Goal: Information Seeking & Learning: Learn about a topic

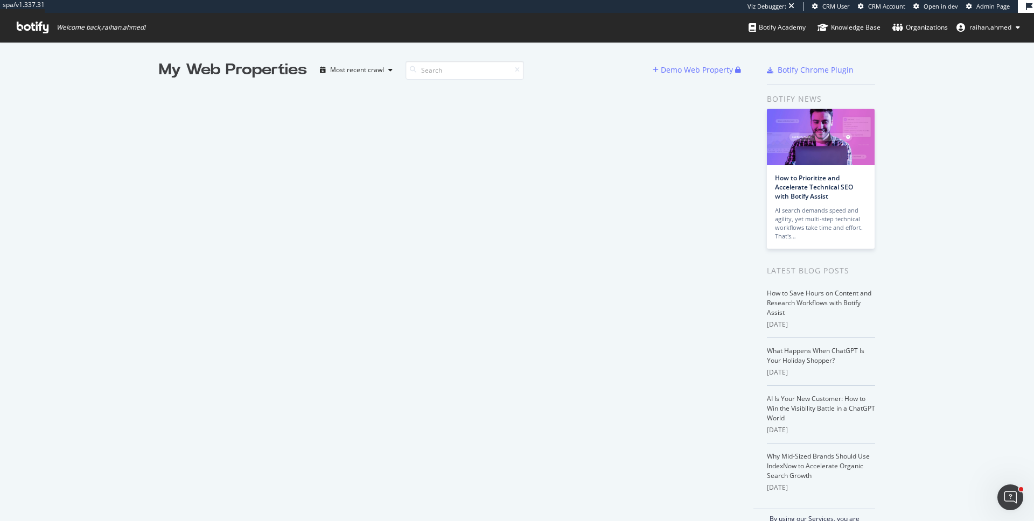
click at [997, 8] on span "Admin Page" at bounding box center [992, 6] width 33 height 8
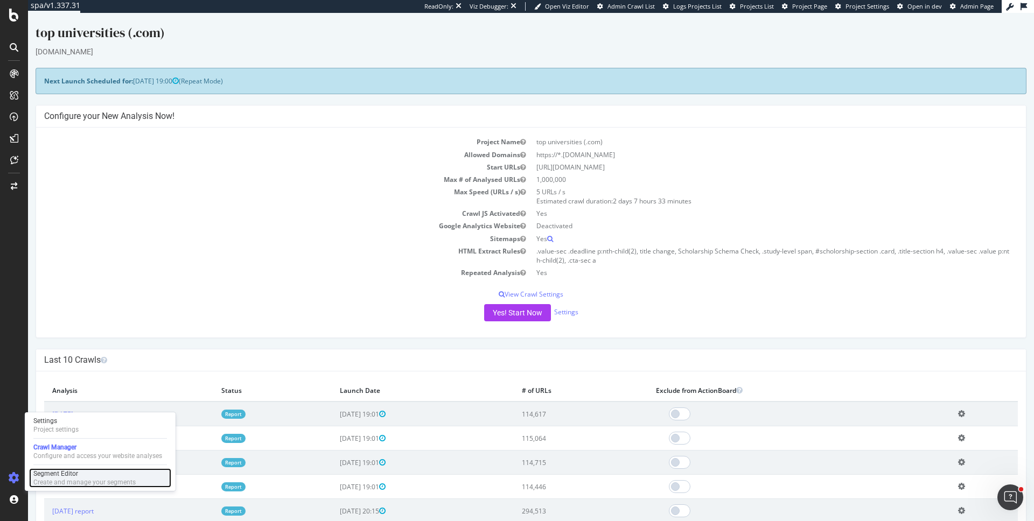
click at [72, 477] on div "Segment Editor" at bounding box center [84, 473] width 102 height 9
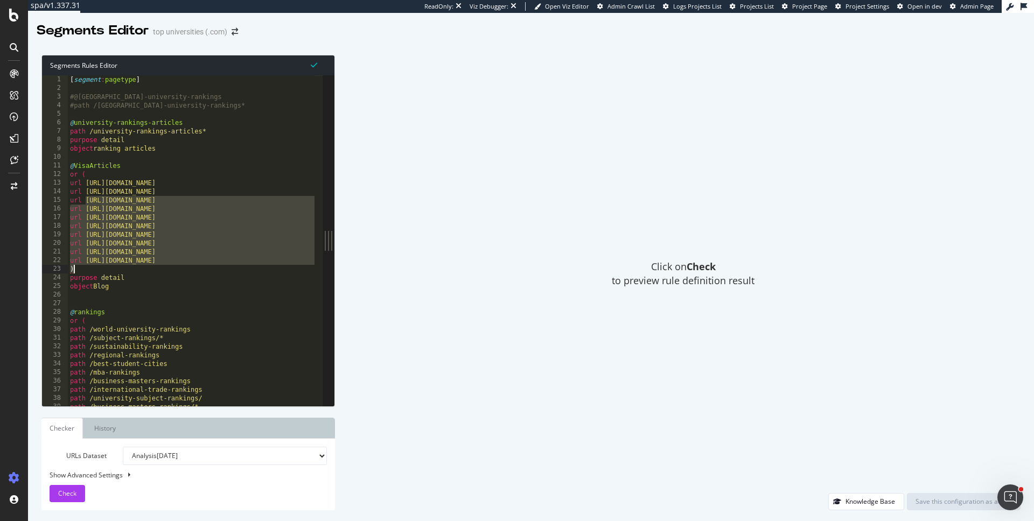
drag, startPoint x: 85, startPoint y: 198, endPoint x: 190, endPoint y: 268, distance: 126.6
click at [190, 268] on div "[ segment : pagetype ] #@europe-university-rankings #path /europe-university-ra…" at bounding box center [258, 245] width 381 height 340
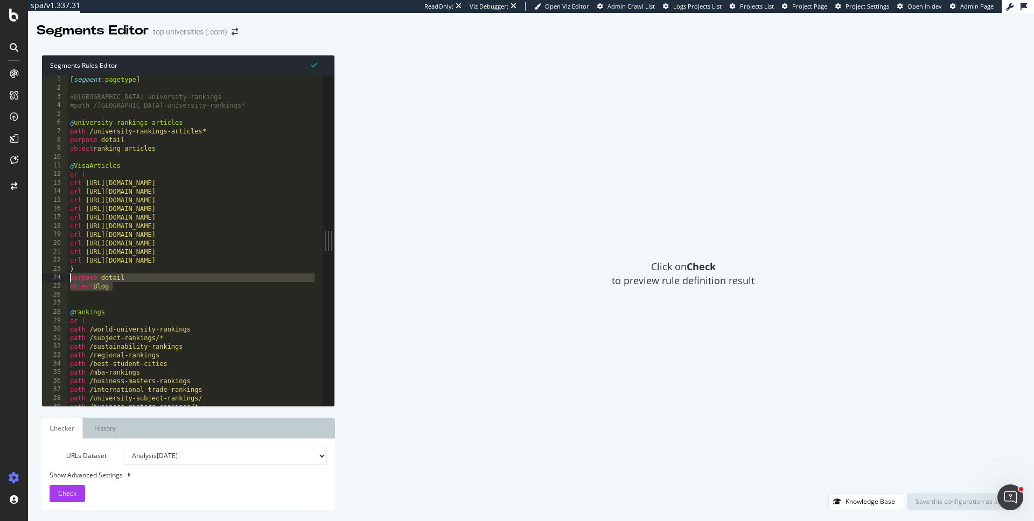
drag, startPoint x: 146, startPoint y: 285, endPoint x: 66, endPoint y: 281, distance: 80.9
click at [66, 281] on div "url https://www.topuniversities.com/student-info/studying-abroad/how-get-canadi…" at bounding box center [182, 240] width 281 height 331
type textarea "purpose detail object Blog"
click at [410, 285] on div "Click on Check to preview rule definition result" at bounding box center [683, 274] width 675 height 438
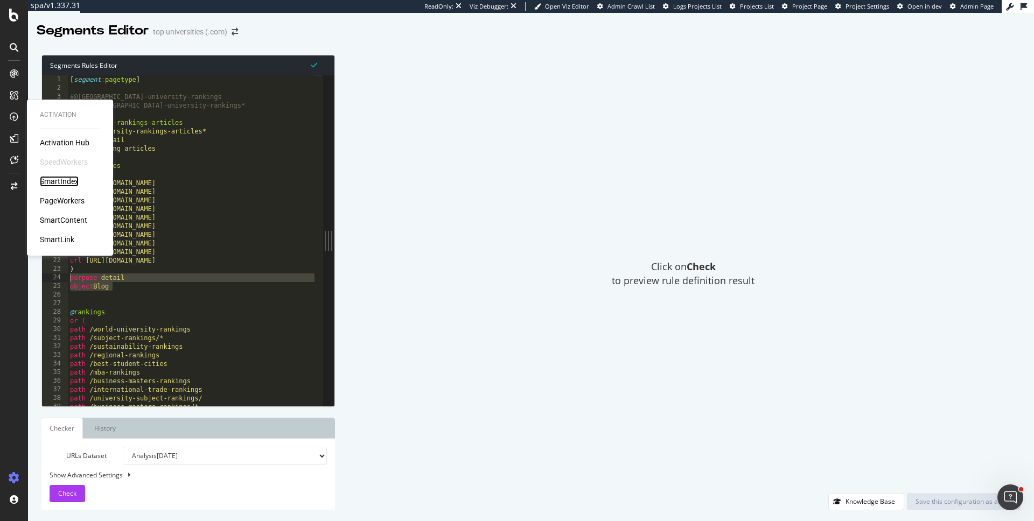
click at [64, 178] on div "SmartIndex" at bounding box center [59, 181] width 39 height 11
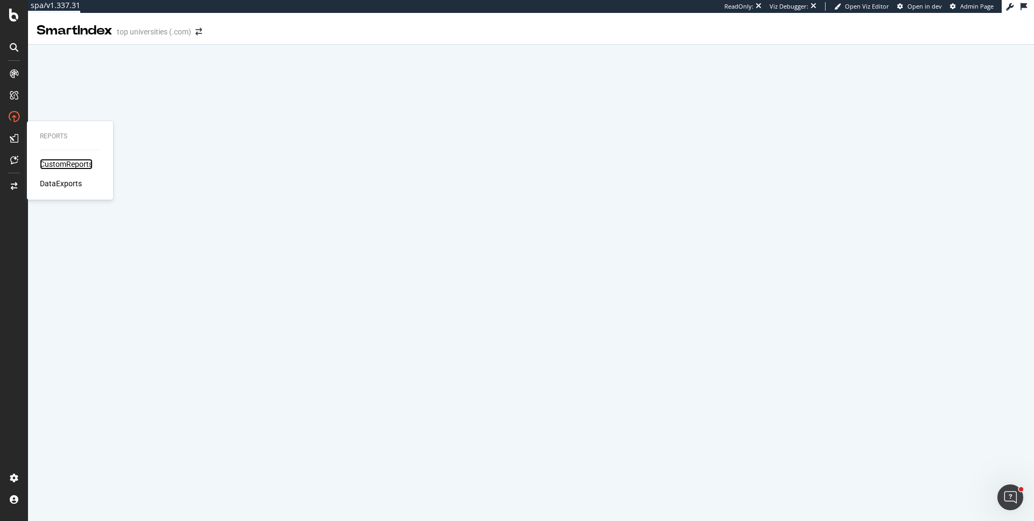
click at [65, 163] on div "CustomReports" at bounding box center [66, 164] width 53 height 11
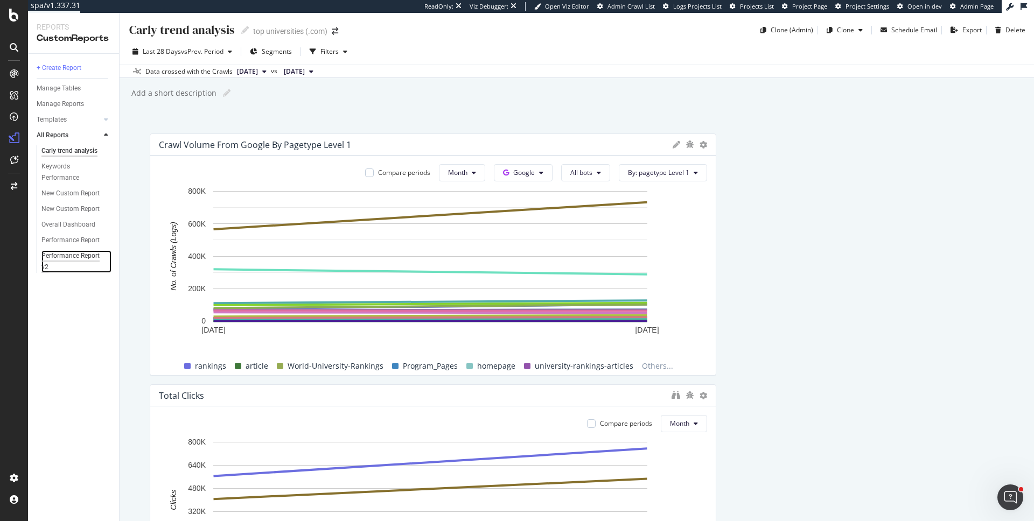
click at [69, 260] on div "Performance Report v2" at bounding box center [71, 261] width 60 height 23
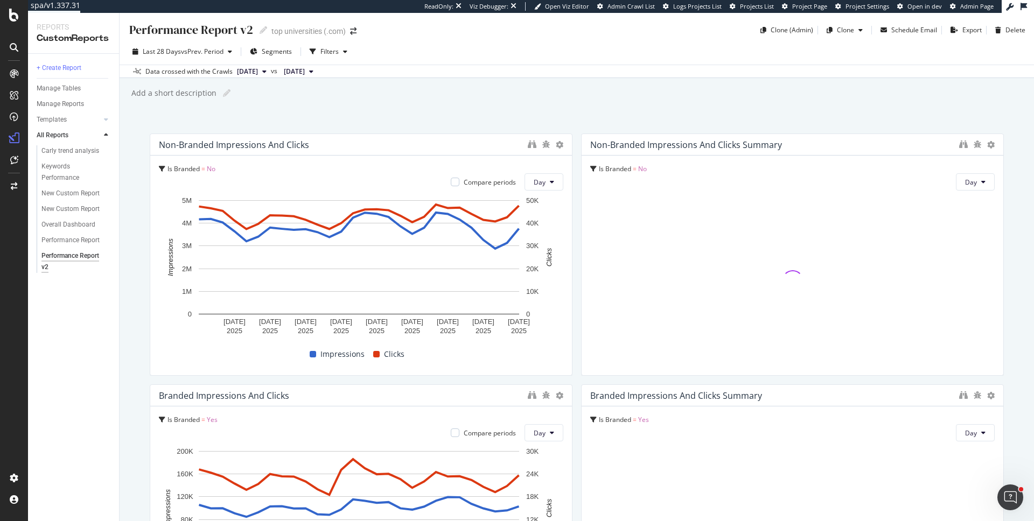
click at [140, 145] on div "Performance Report v2 Performance Report v2 top universities (.com) Clone (Admi…" at bounding box center [577, 267] width 914 height 508
click at [572, 129] on div "Performance Report v2 Performance Report v2 top universities (.com) Clone (Admi…" at bounding box center [577, 267] width 914 height 508
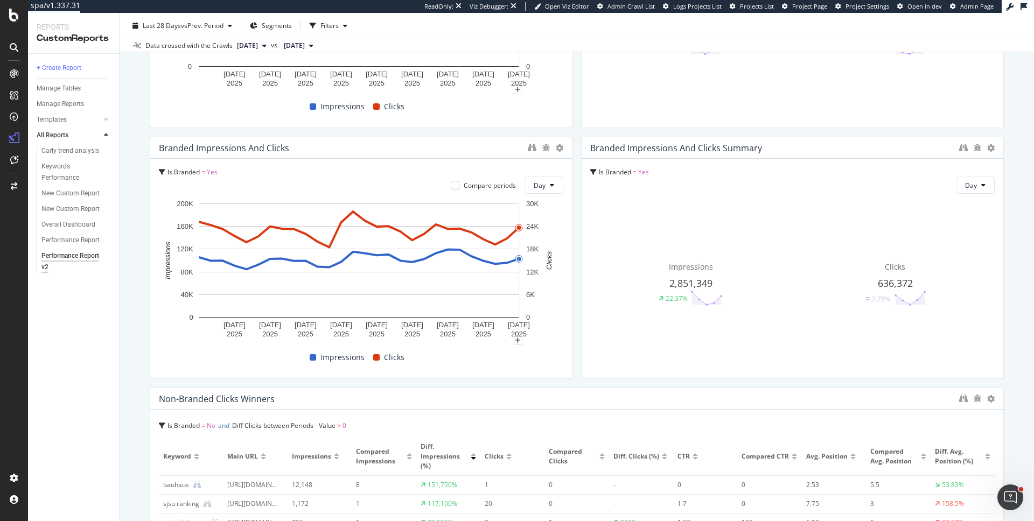
scroll to position [309, 0]
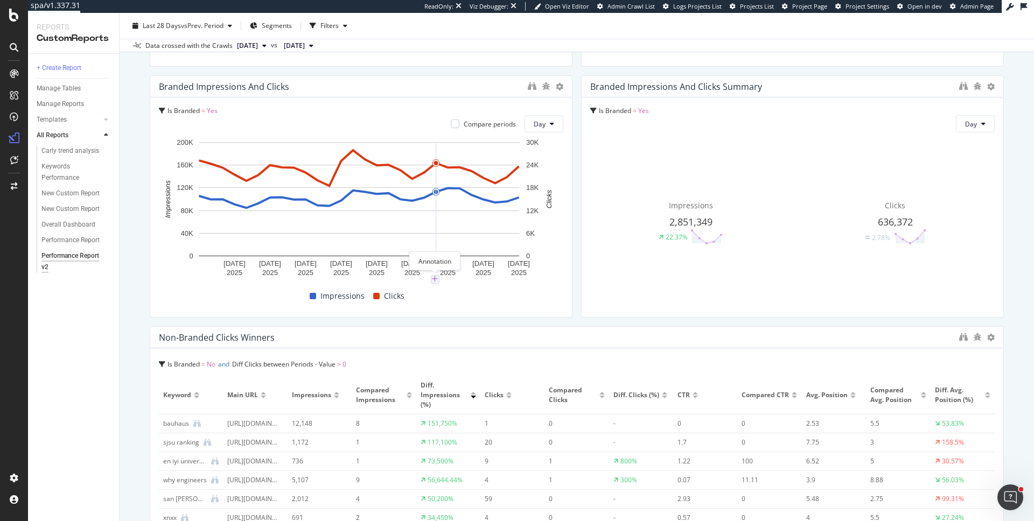
click at [432, 278] on icon "plus" at bounding box center [435, 279] width 6 height 6
click at [433, 218] on textarea at bounding box center [435, 214] width 96 height 33
click at [480, 156] on icon "xmark" at bounding box center [480, 155] width 5 height 6
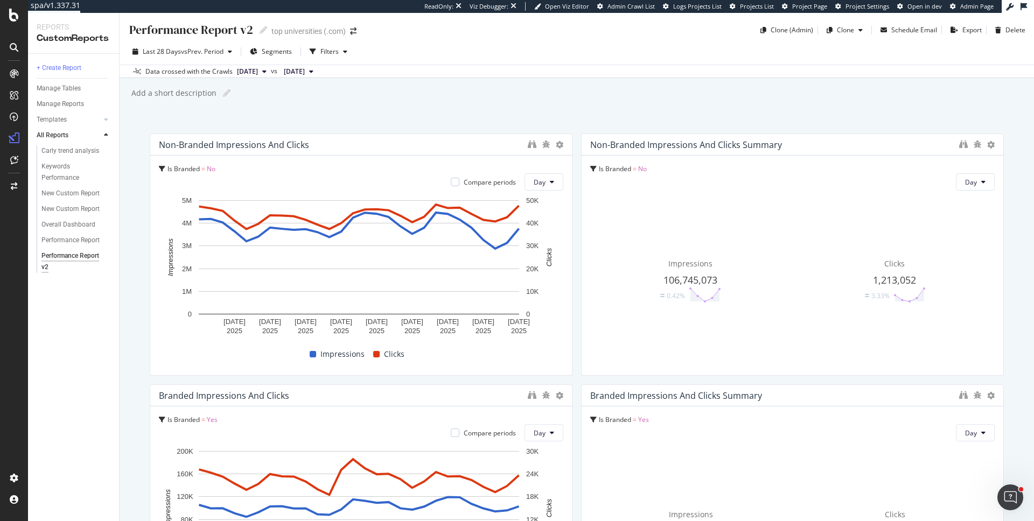
scroll to position [0, 0]
click at [285, 51] on span "Segments" at bounding box center [277, 51] width 30 height 9
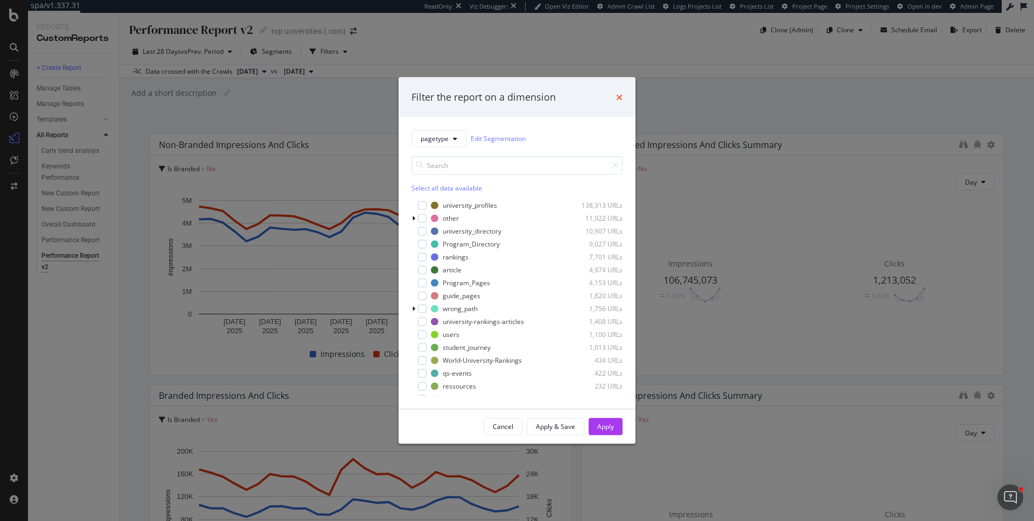
click at [622, 94] on icon "times" at bounding box center [619, 97] width 6 height 9
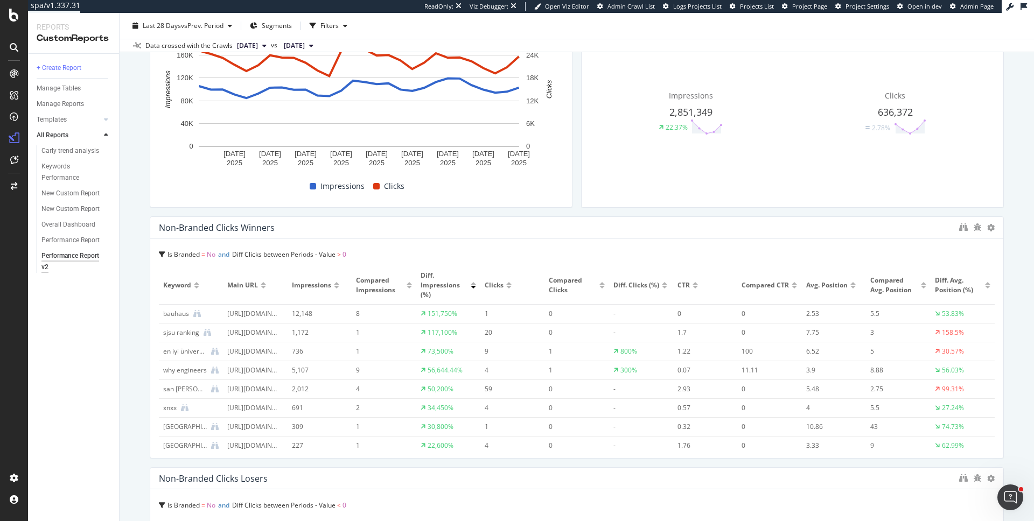
scroll to position [404, 0]
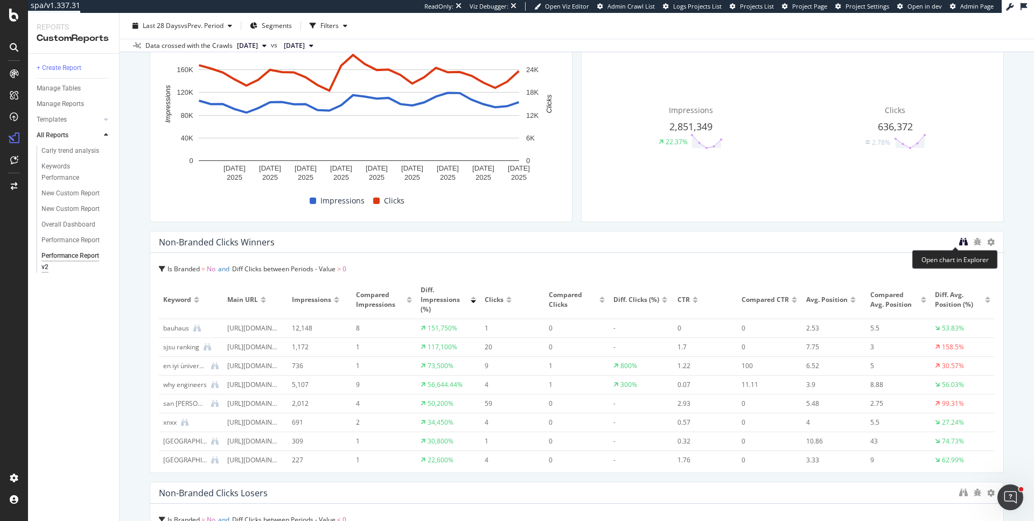
click at [959, 243] on icon "binoculars" at bounding box center [963, 241] width 9 height 9
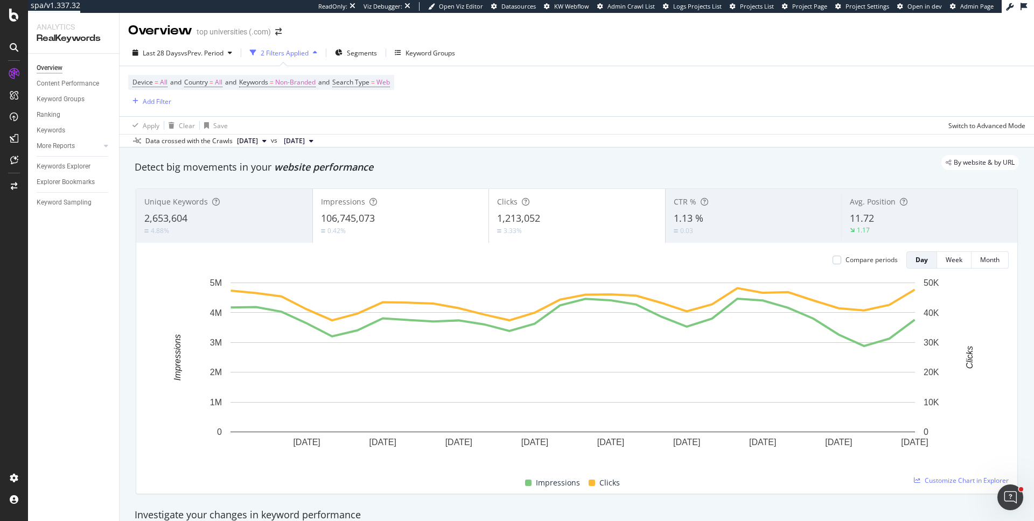
click at [845, 108] on div "Device = All and Country = All and Keywords = Non-Branded and Search Type = Web…" at bounding box center [576, 91] width 897 height 50
click at [206, 49] on span "vs Prev. Period" at bounding box center [202, 52] width 43 height 9
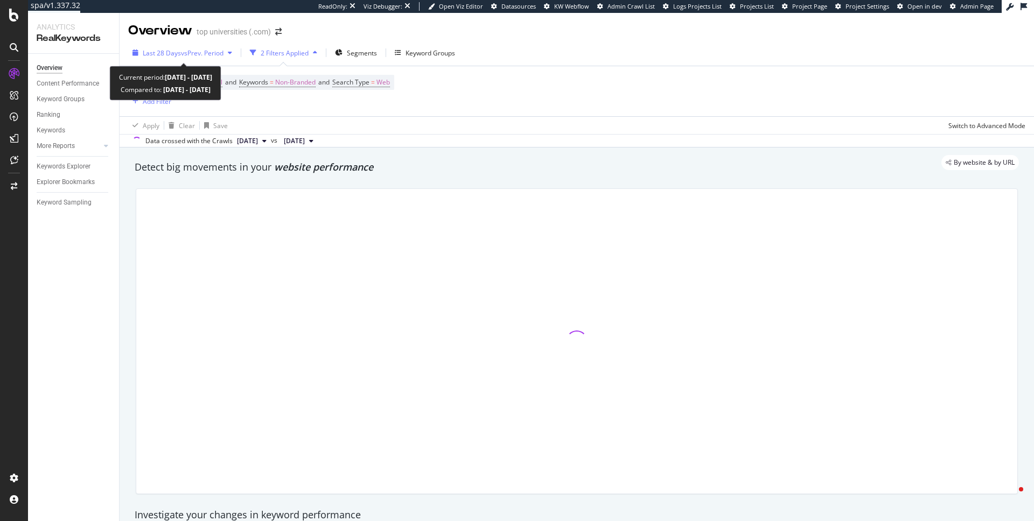
click at [171, 48] on span "Last 28 Days" at bounding box center [162, 52] width 38 height 9
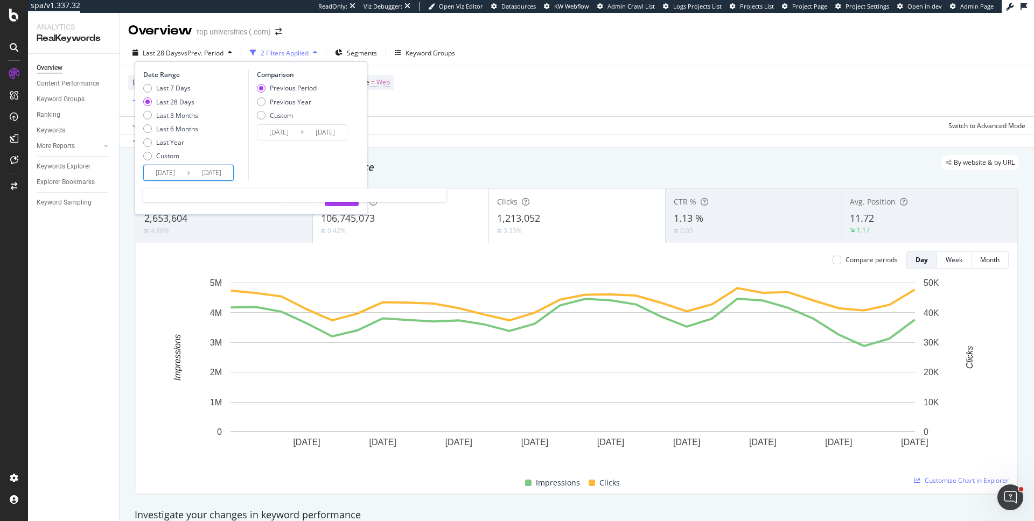
click at [178, 167] on input "2025/08/19" at bounding box center [165, 172] width 43 height 15
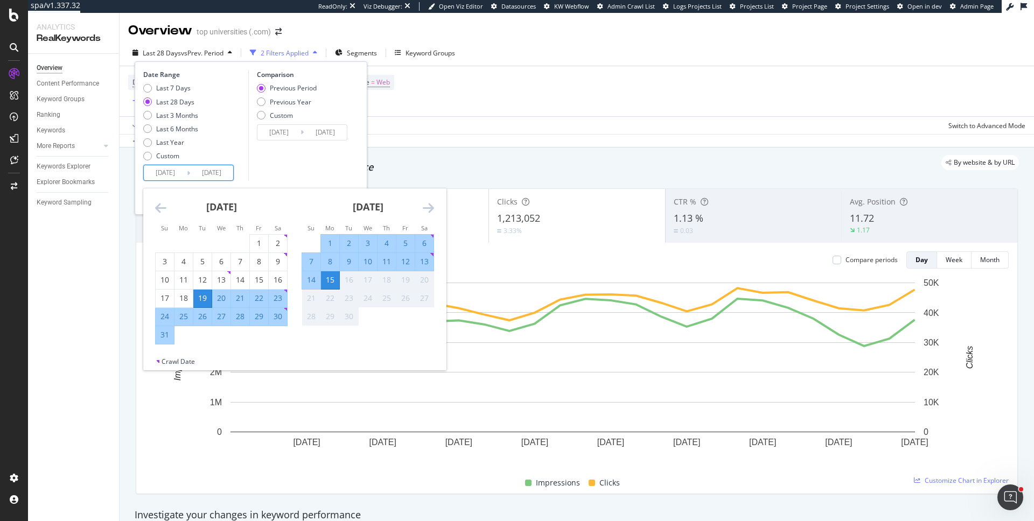
click at [330, 262] on div "8" at bounding box center [330, 261] width 18 height 11
type input "2025/09/08"
type input "2025/08/31"
type input "2025/09/07"
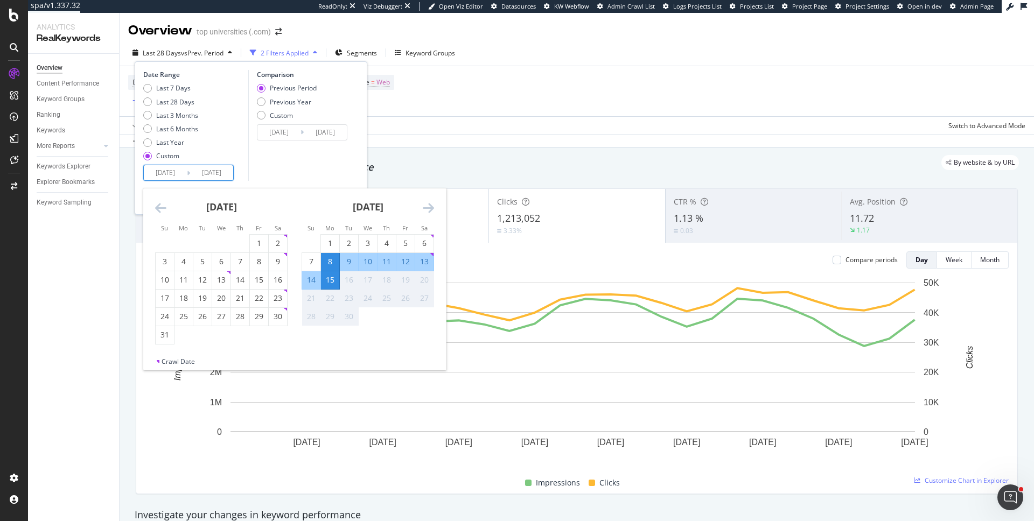
click at [420, 263] on div "13" at bounding box center [424, 261] width 18 height 11
type input "2025/09/13"
type input "2025/09/02"
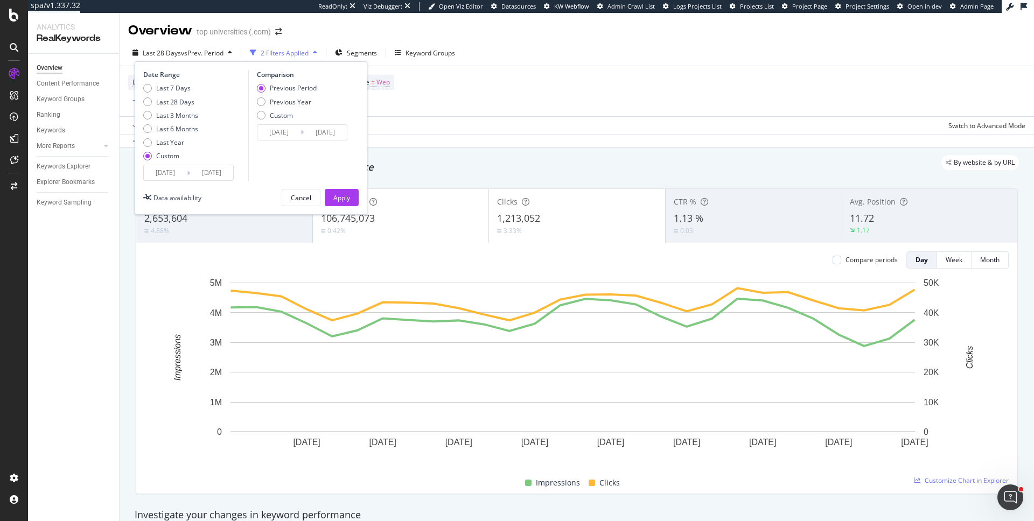
click at [360, 195] on div "Date Range Last 7 Days Last 28 Days Last 3 Months Last 6 Months Last Year Custo…" at bounding box center [251, 137] width 233 height 153
click at [334, 200] on div "Apply" at bounding box center [341, 197] width 17 height 9
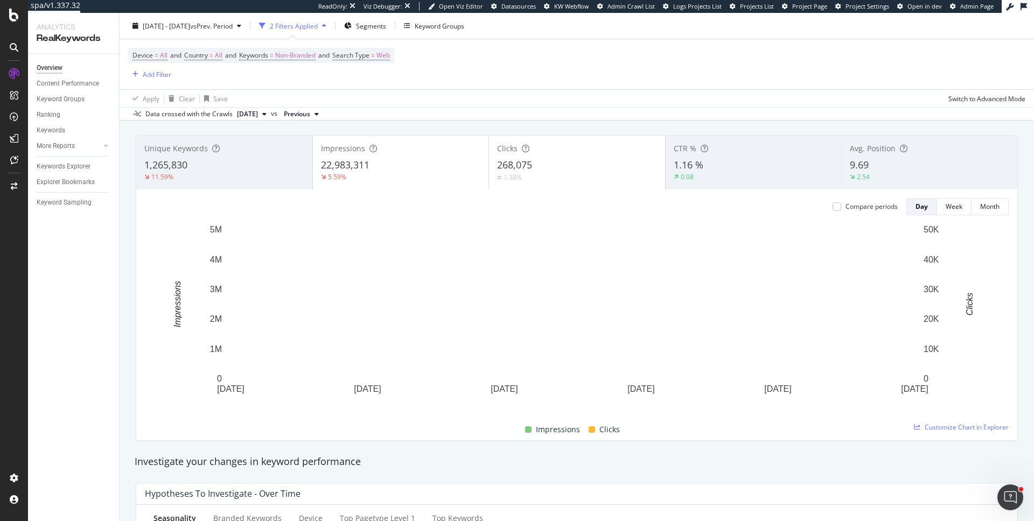
scroll to position [53, 0]
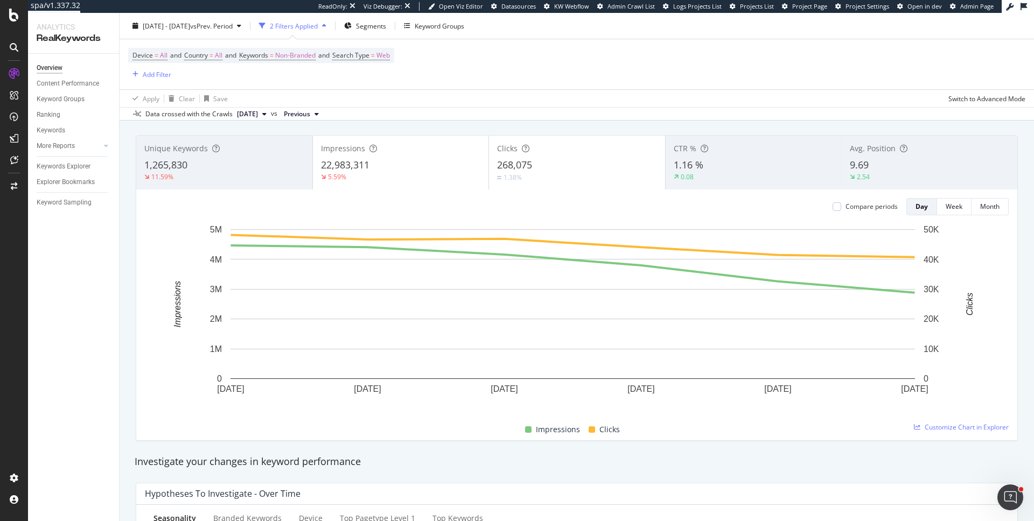
click at [171, 185] on div "Unique Keywords 1,265,830 11.59%" at bounding box center [224, 162] width 176 height 48
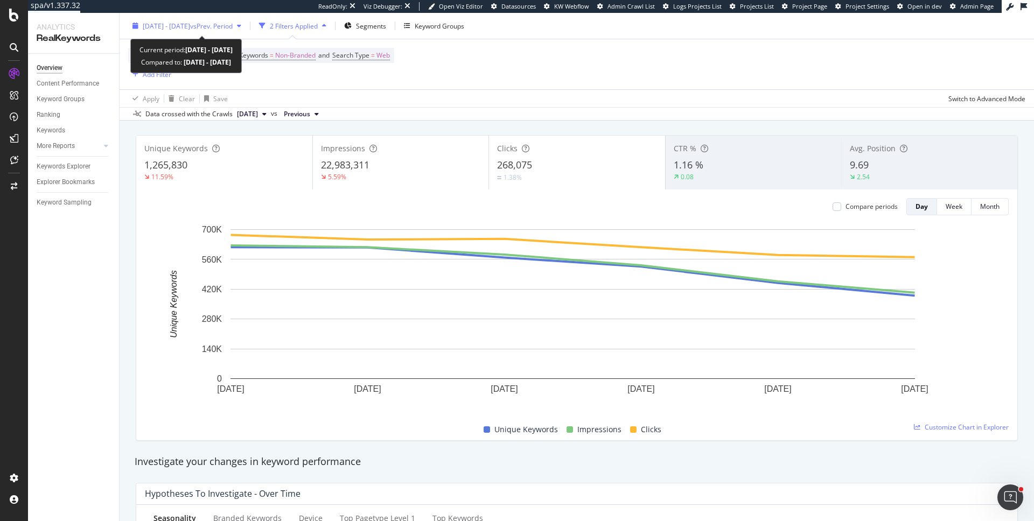
click at [233, 31] on div "2025 Sep. 8th - Sep. 13th vs Prev. Period" at bounding box center [186, 26] width 117 height 16
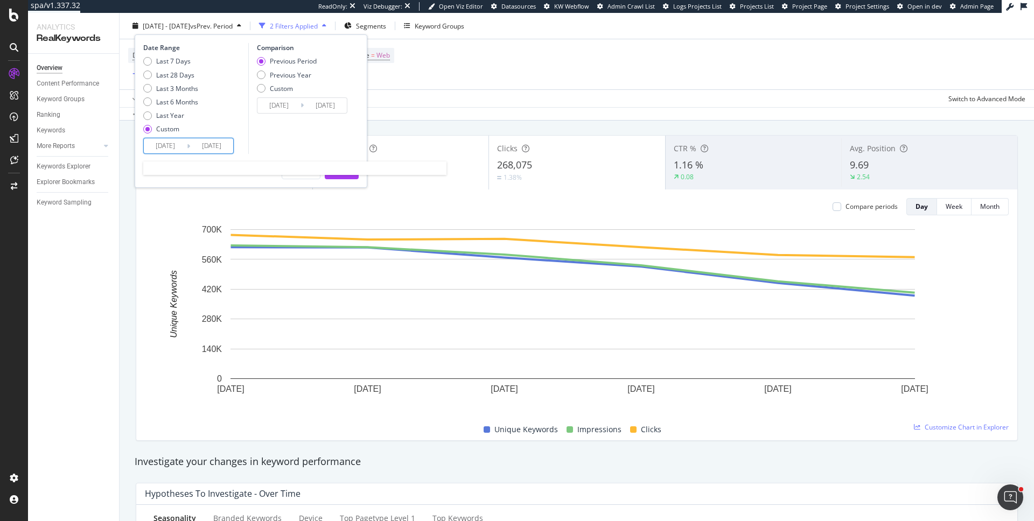
click at [178, 145] on input "2025/09/08" at bounding box center [165, 145] width 43 height 15
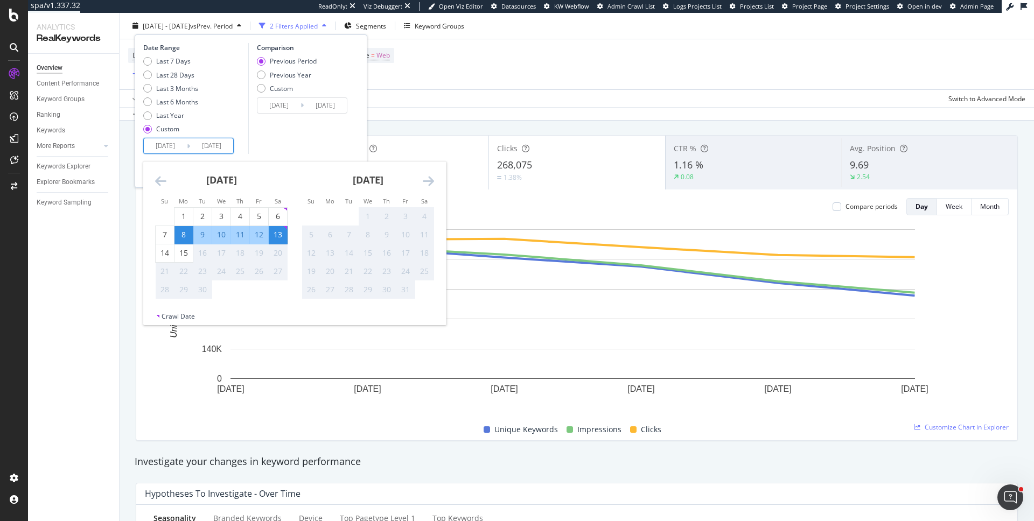
click at [585, 109] on div "Data crossed with the Crawls 2025 Sep. 13th vs Previous" at bounding box center [577, 113] width 914 height 13
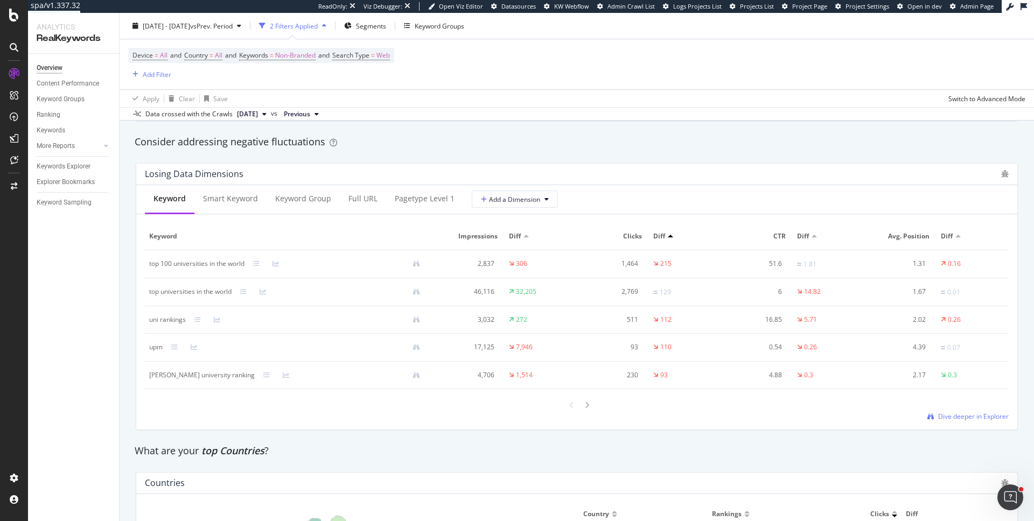
scroll to position [1242, 0]
click at [66, 166] on div "Keywords Explorer" at bounding box center [64, 166] width 54 height 11
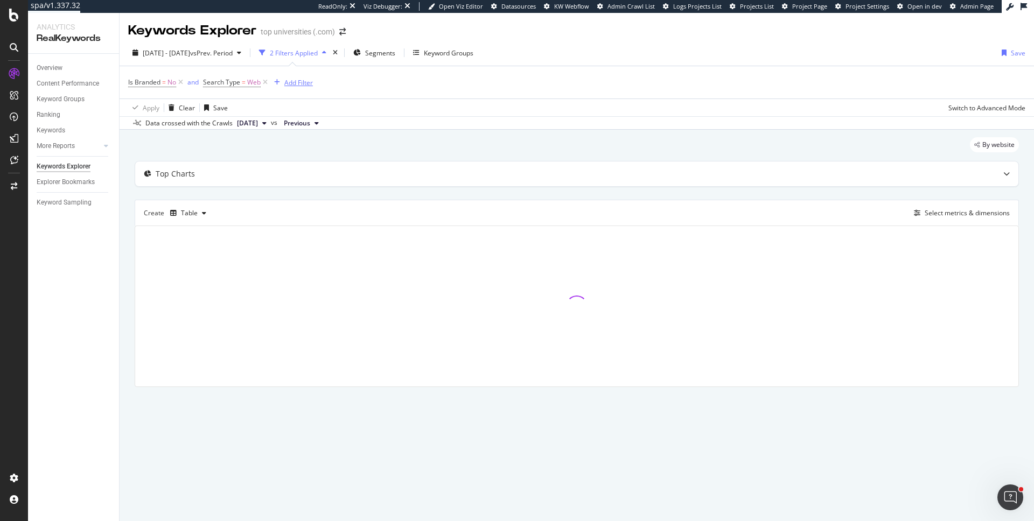
click at [287, 83] on div "Add Filter" at bounding box center [298, 82] width 29 height 9
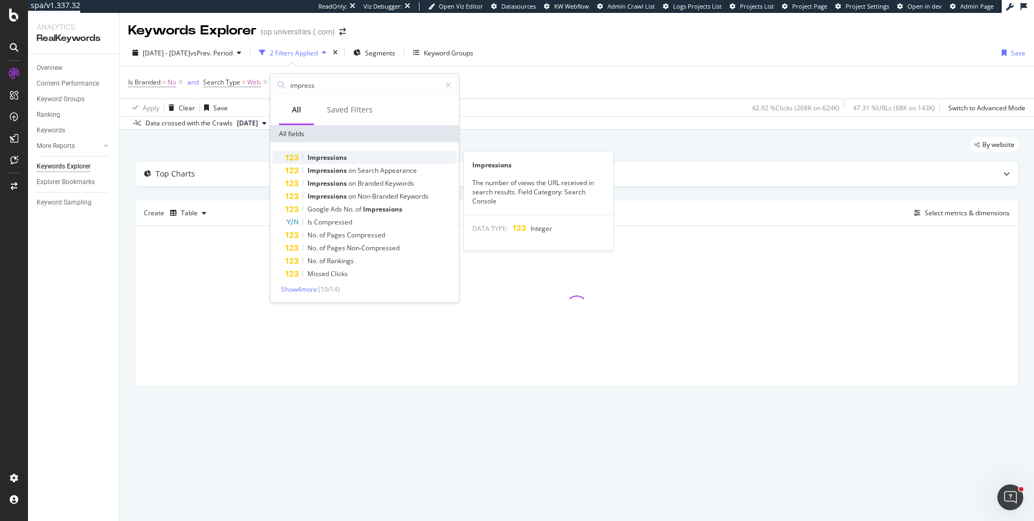
type input "impress"
click at [369, 160] on div "Impressions" at bounding box center [370, 157] width 171 height 13
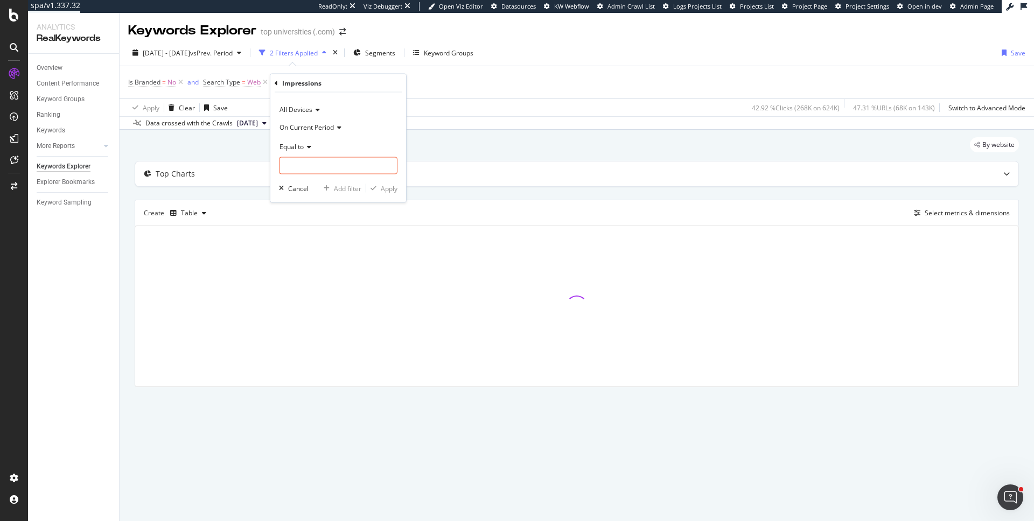
click at [321, 125] on span "On Current Period" at bounding box center [306, 126] width 54 height 9
click at [327, 192] on span "Diff. Between Period - value" at bounding box center [325, 190] width 83 height 9
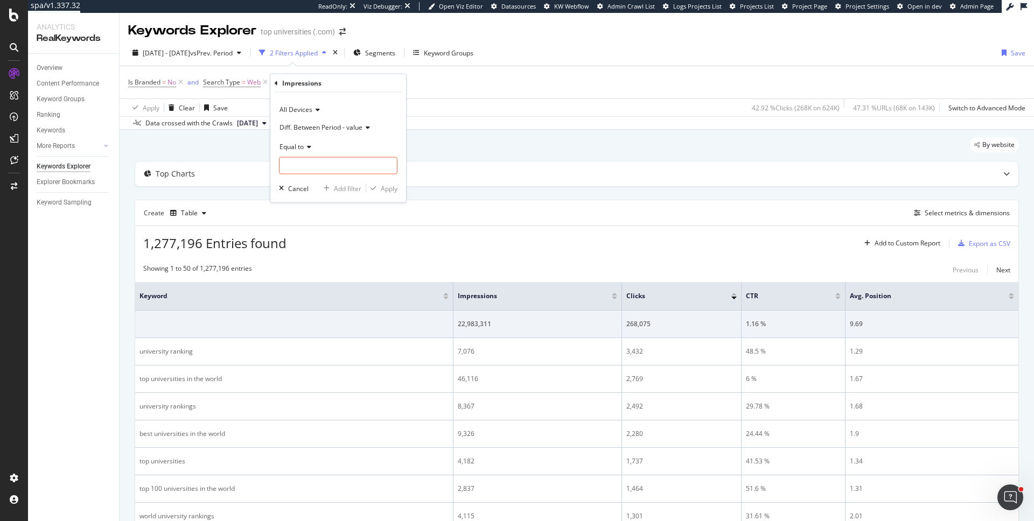
click at [300, 146] on span "Equal to" at bounding box center [291, 146] width 24 height 9
click at [305, 193] on span "Less than" at bounding box center [298, 196] width 29 height 9
click at [312, 171] on input "number" at bounding box center [338, 165] width 118 height 17
type input "0"
click at [385, 188] on div "Apply" at bounding box center [389, 188] width 17 height 9
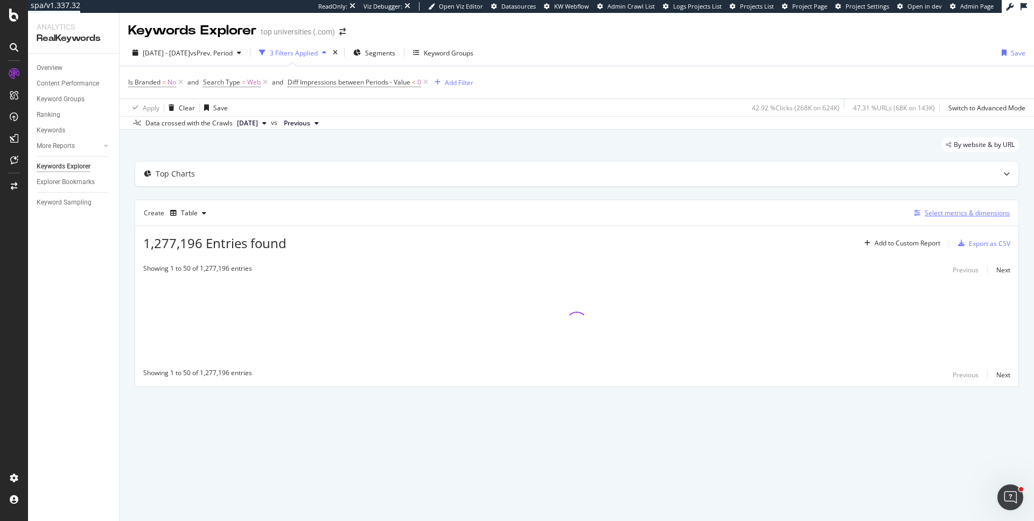
click at [922, 211] on div "button" at bounding box center [916, 213] width 15 height 6
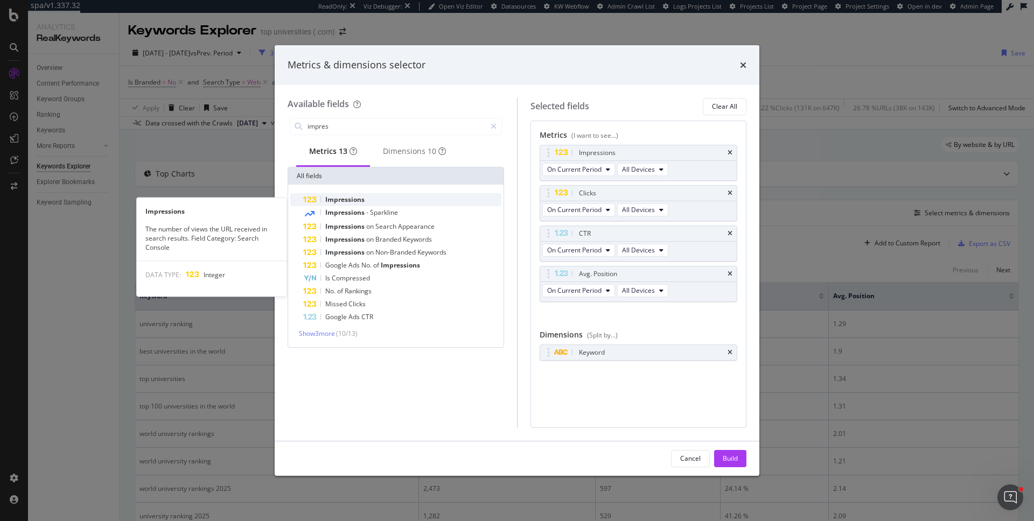
type input "impres"
click at [417, 202] on div "Impressions" at bounding box center [402, 199] width 198 height 13
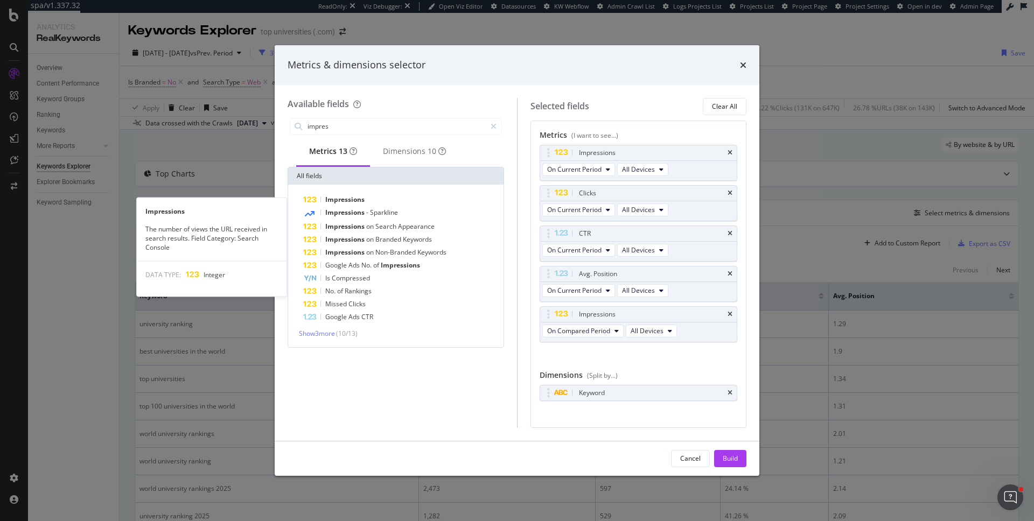
click at [417, 202] on div "Impressions" at bounding box center [402, 199] width 198 height 13
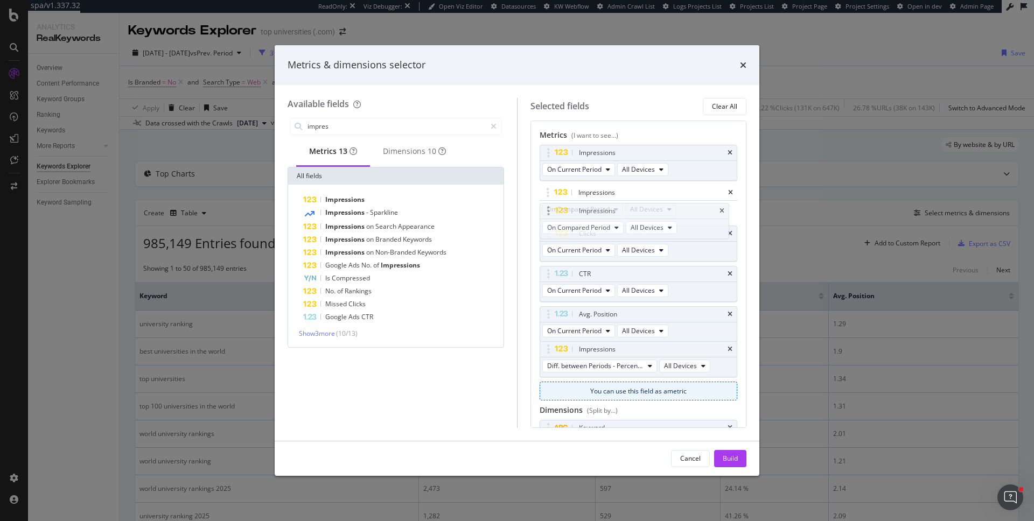
drag, startPoint x: 545, startPoint y: 313, endPoint x: 543, endPoint y: 207, distance: 106.1
click at [543, 207] on body "spa/v1.337.32 ReadOnly: Viz Debugger: Open Viz Editor Datasources KW Webflow Ad…" at bounding box center [517, 260] width 1034 height 521
drag, startPoint x: 547, startPoint y: 358, endPoint x: 558, endPoint y: 236, distance: 122.7
click at [558, 236] on body "spa/v1.337.32 ReadOnly: Viz Debugger: Open Viz Editor Datasources KW Webflow Ad…" at bounding box center [517, 260] width 1034 height 521
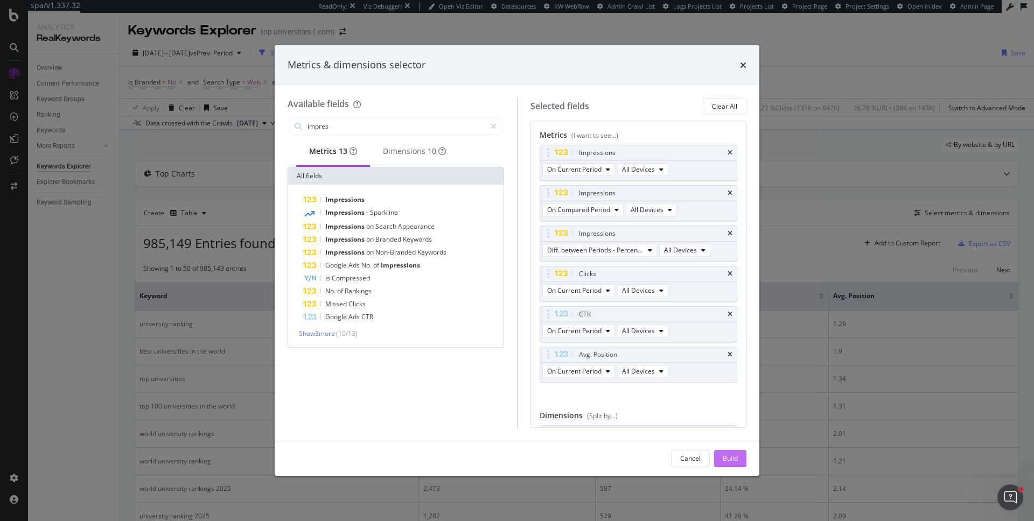
click at [721, 457] on button "Build" at bounding box center [730, 458] width 32 height 17
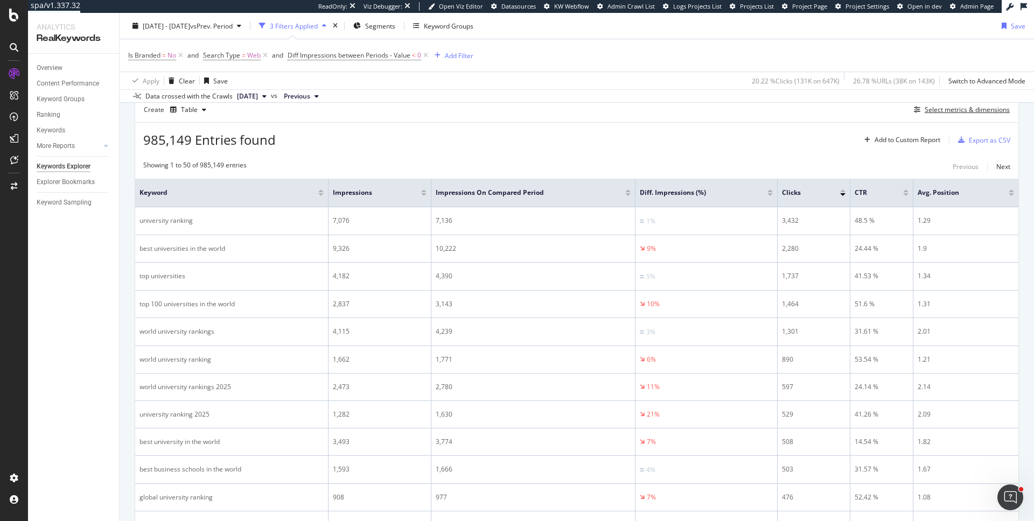
scroll to position [107, 0]
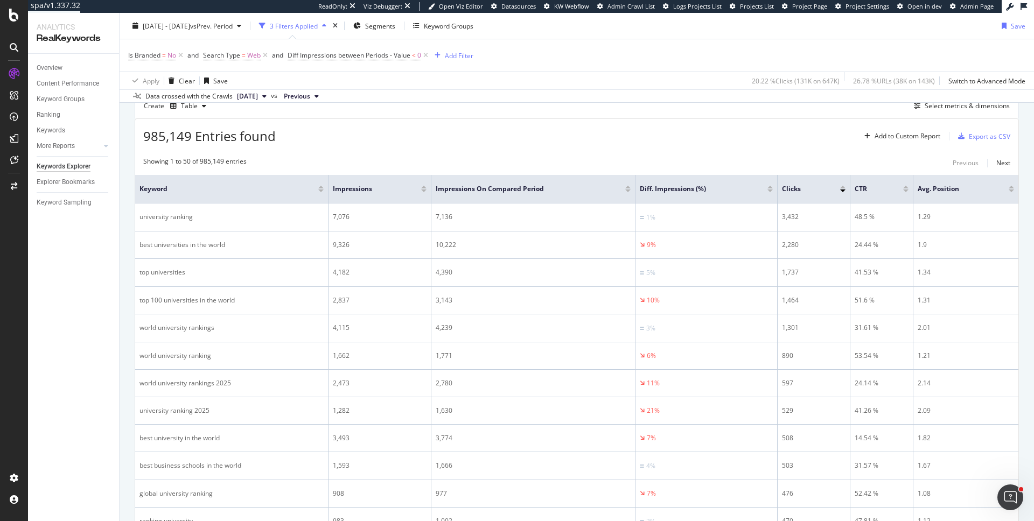
click at [767, 186] on div at bounding box center [769, 187] width 5 height 3
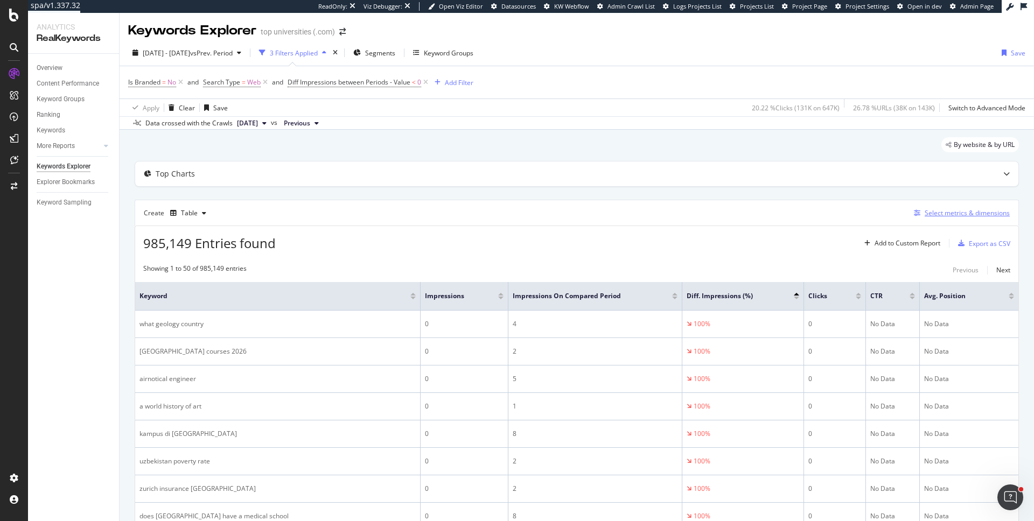
click at [990, 218] on div "Select metrics & dimensions" at bounding box center [966, 212] width 85 height 9
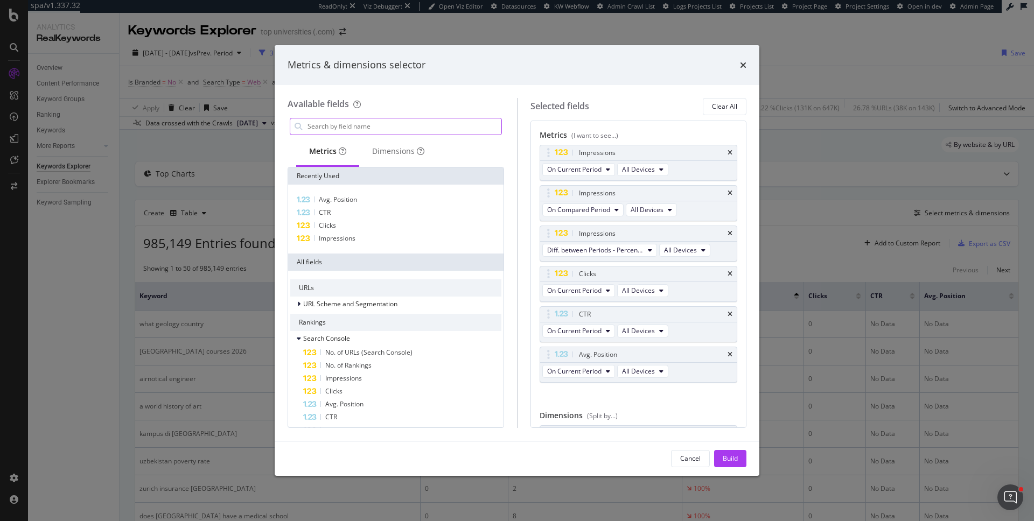
click at [459, 129] on input "modal" at bounding box center [403, 126] width 195 height 16
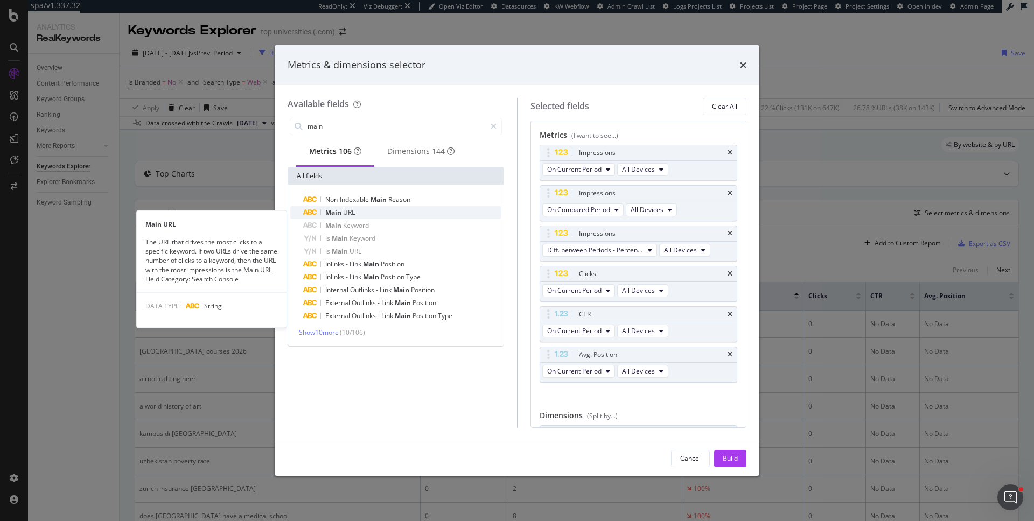
type input "main"
click at [399, 218] on div "Main URL" at bounding box center [402, 212] width 198 height 13
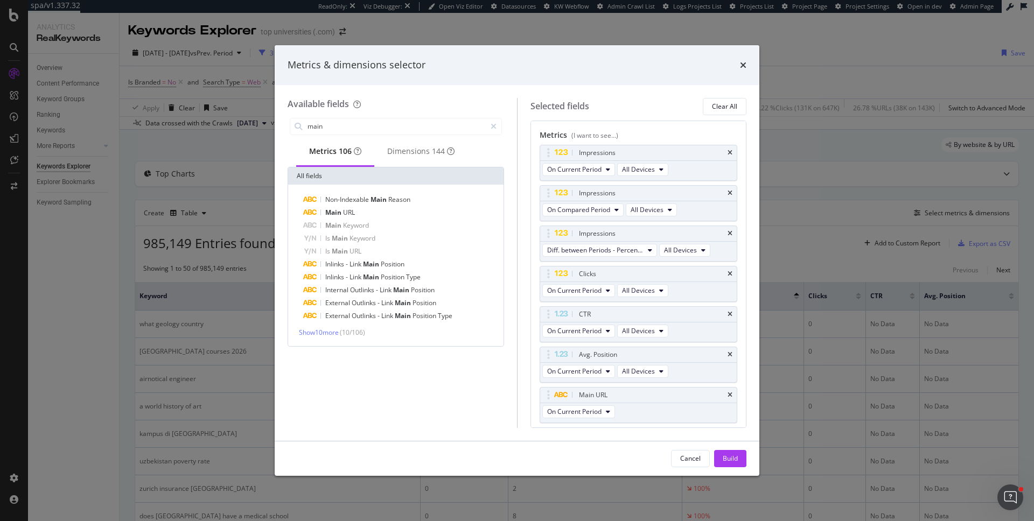
click at [399, 218] on div "Main URL" at bounding box center [402, 212] width 198 height 13
drag, startPoint x: 550, startPoint y: 357, endPoint x: 564, endPoint y: 134, distance: 223.8
click at [564, 134] on body "spa/v1.337.32 ReadOnly: Viz Debugger: Open Viz Editor Datasources KW Webflow Ad…" at bounding box center [517, 260] width 1034 height 521
drag, startPoint x: 550, startPoint y: 305, endPoint x: 558, endPoint y: 189, distance: 116.6
click at [558, 189] on body "spa/v1.337.32 ReadOnly: Viz Debugger: Open Viz Editor Datasources KW Webflow Ad…" at bounding box center [517, 260] width 1034 height 521
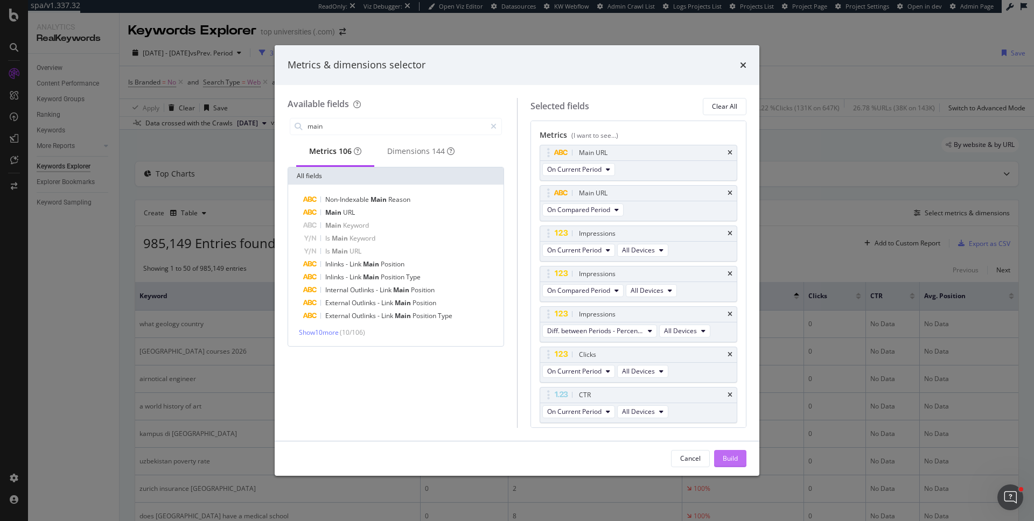
click at [744, 460] on button "Build" at bounding box center [730, 458] width 32 height 17
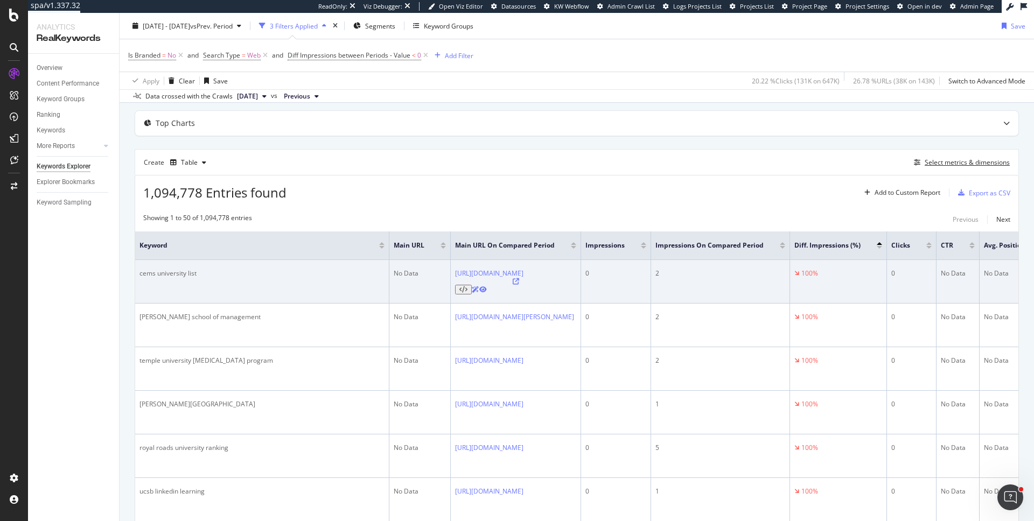
scroll to position [60, 0]
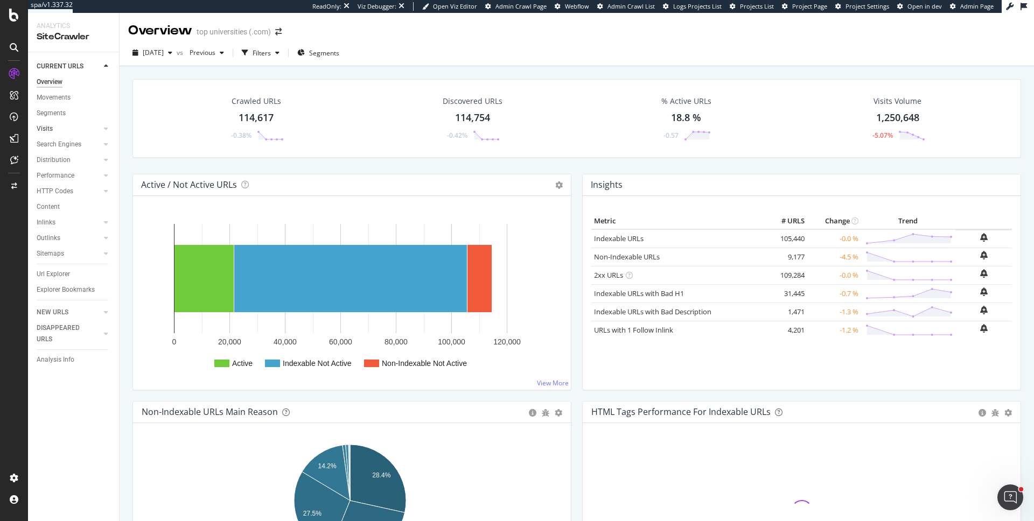
click at [61, 129] on link "Visits" at bounding box center [69, 128] width 64 height 11
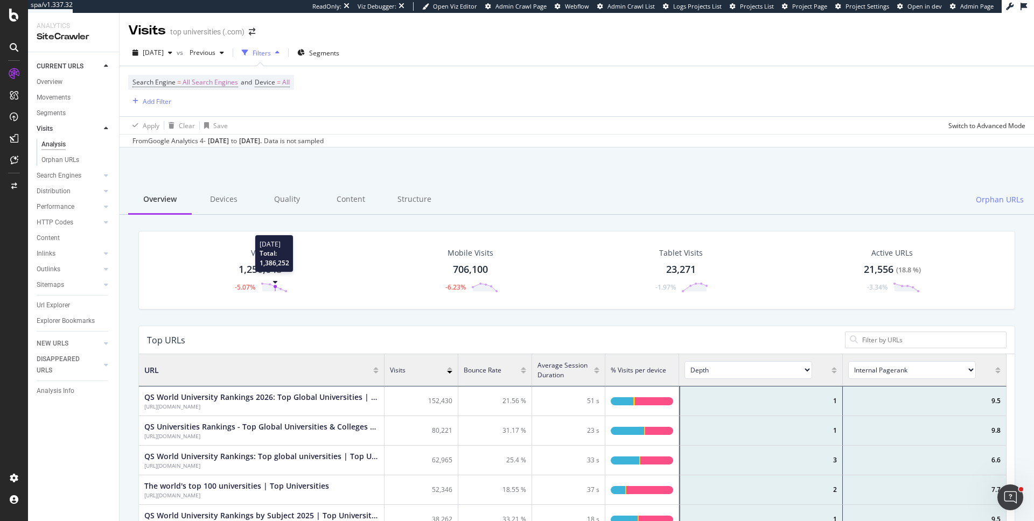
scroll to position [315, 859]
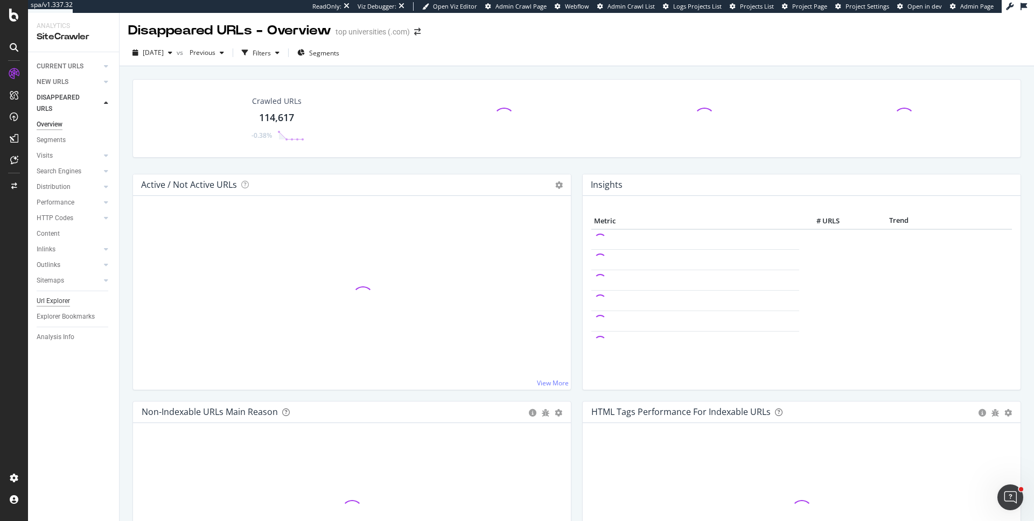
click at [50, 305] on div "Url Explorer" at bounding box center [53, 301] width 33 height 11
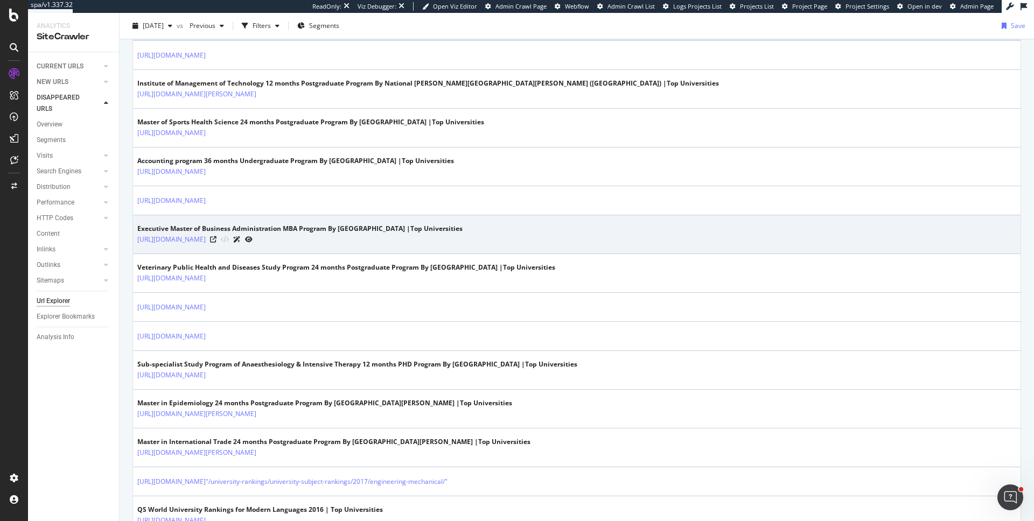
scroll to position [354, 0]
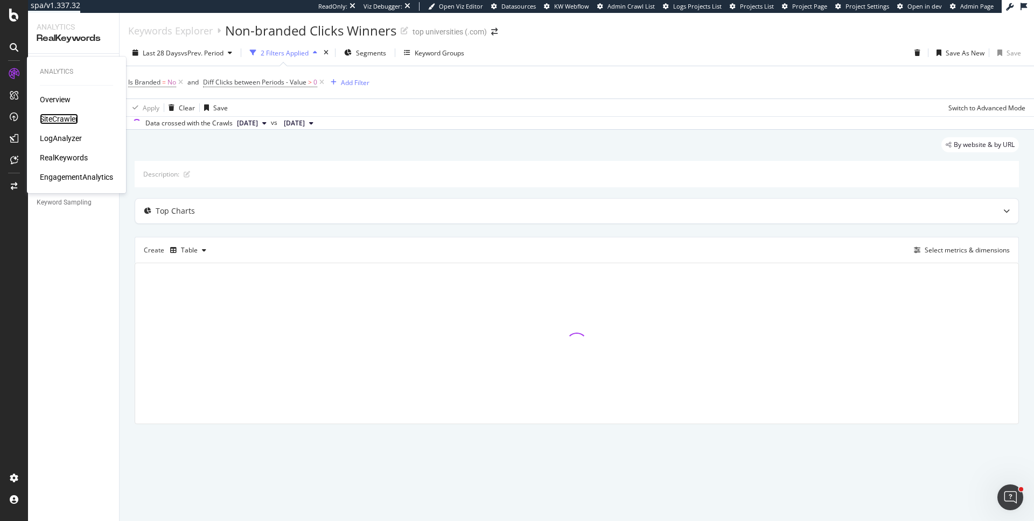
click at [54, 120] on div "SiteCrawler" at bounding box center [59, 119] width 38 height 11
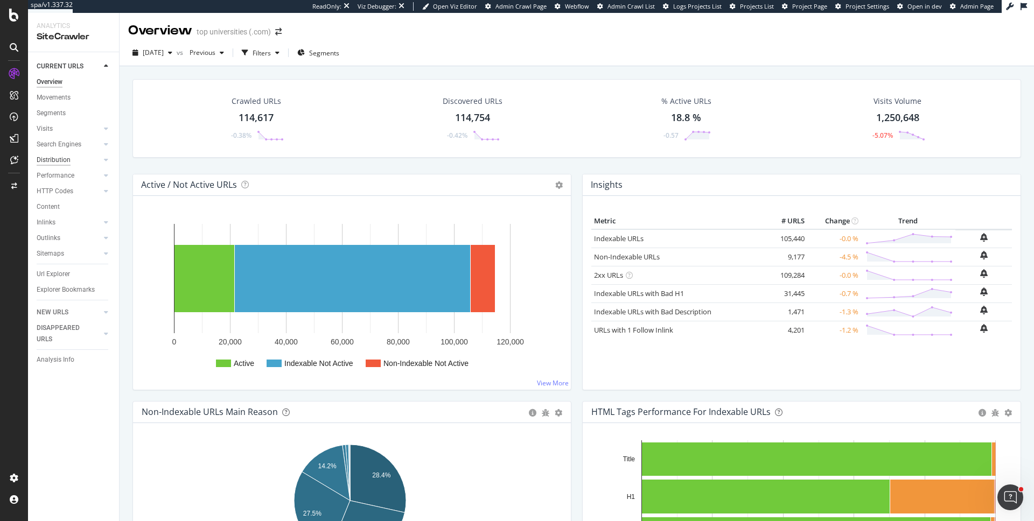
click at [67, 160] on div "Distribution" at bounding box center [54, 160] width 34 height 11
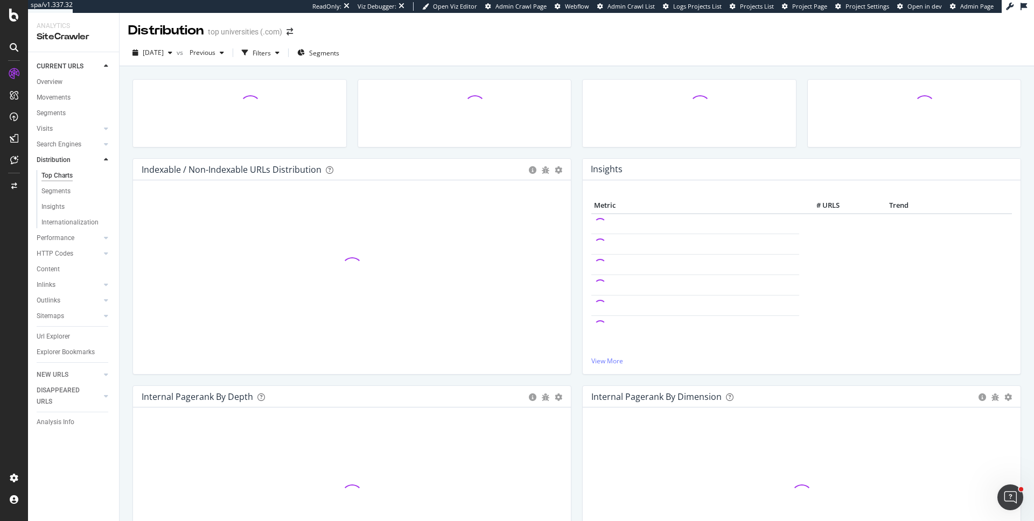
click at [569, 152] on div at bounding box center [464, 118] width 225 height 79
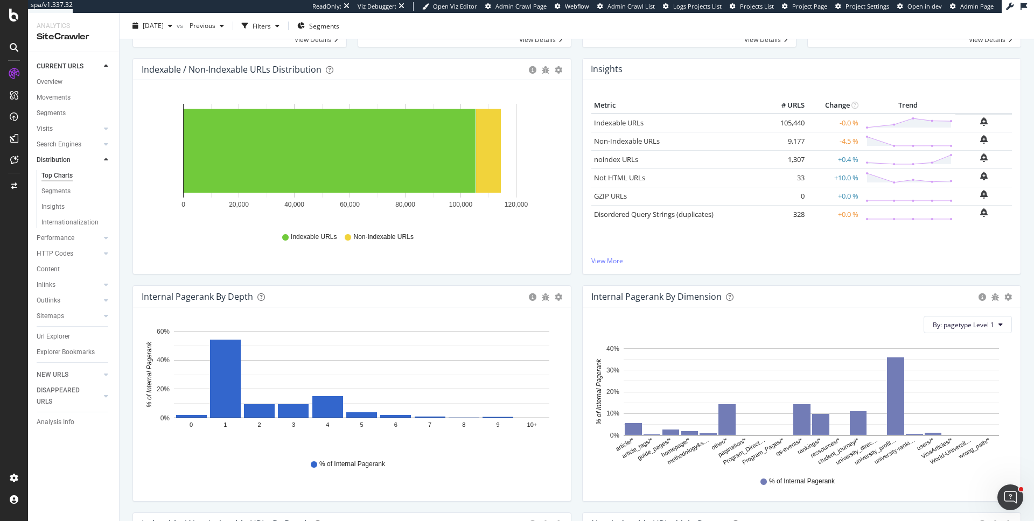
scroll to position [199, 0]
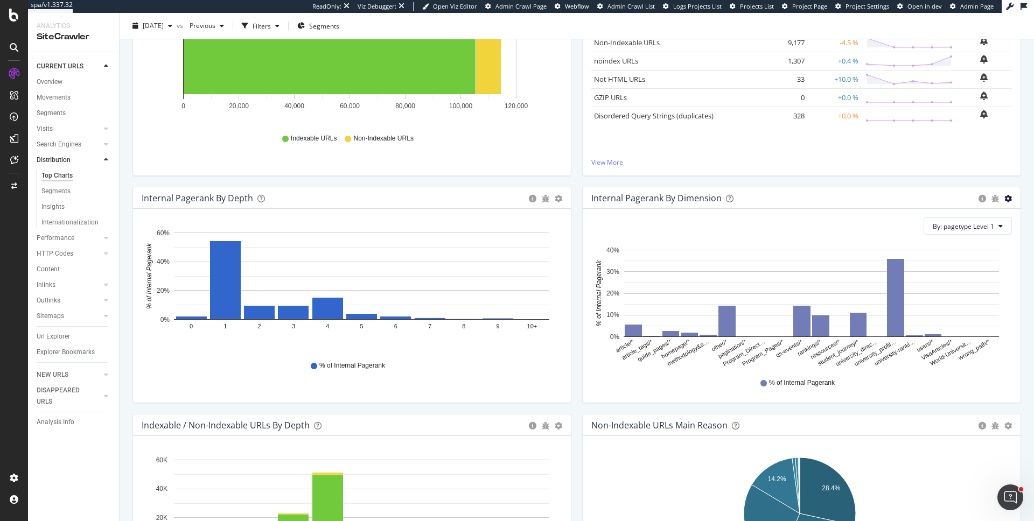
click at [1004, 199] on icon "gear" at bounding box center [1008, 199] width 8 height 8
click at [949, 243] on span "Bar (by Percentage)" at bounding box center [971, 239] width 98 height 15
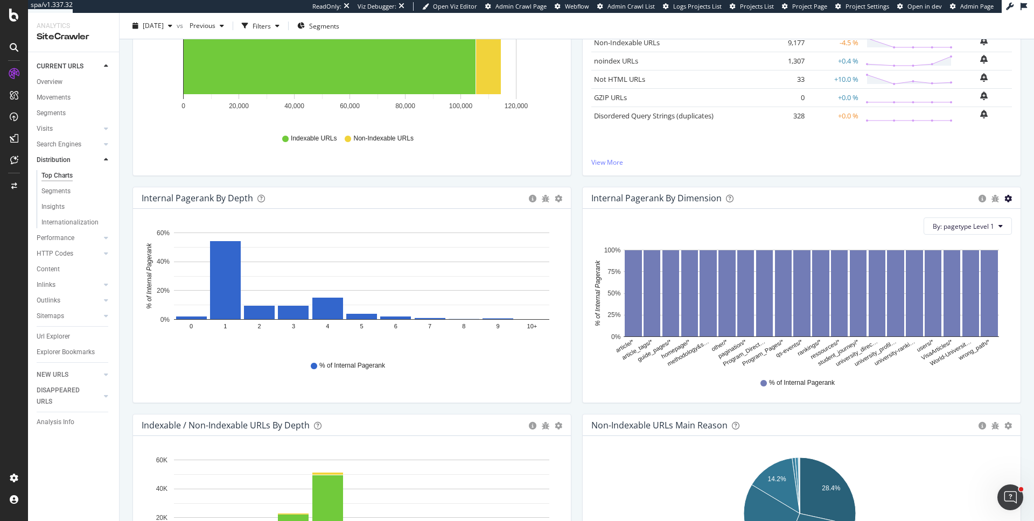
click at [1004, 199] on icon "gear" at bounding box center [1008, 199] width 8 height 8
click at [950, 262] on span "Table" at bounding box center [971, 259] width 98 height 15
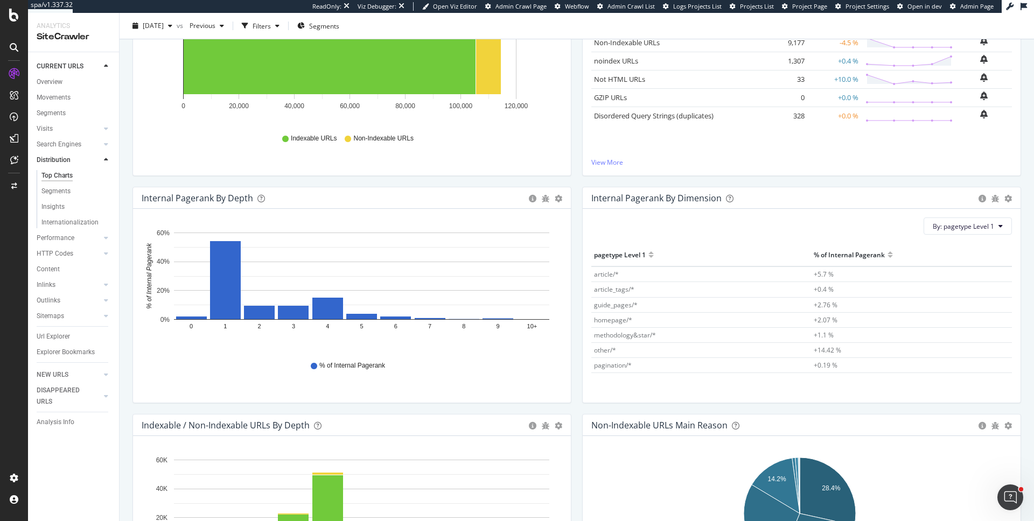
click at [577, 374] on div "Internal Pagerank By Dimension Bar (by Value) Bar (by Percentage) Table Export …" at bounding box center [802, 300] width 450 height 227
click at [1004, 199] on icon "gear" at bounding box center [1008, 199] width 8 height 8
click at [969, 223] on span "Bar (by Value)" at bounding box center [971, 219] width 98 height 15
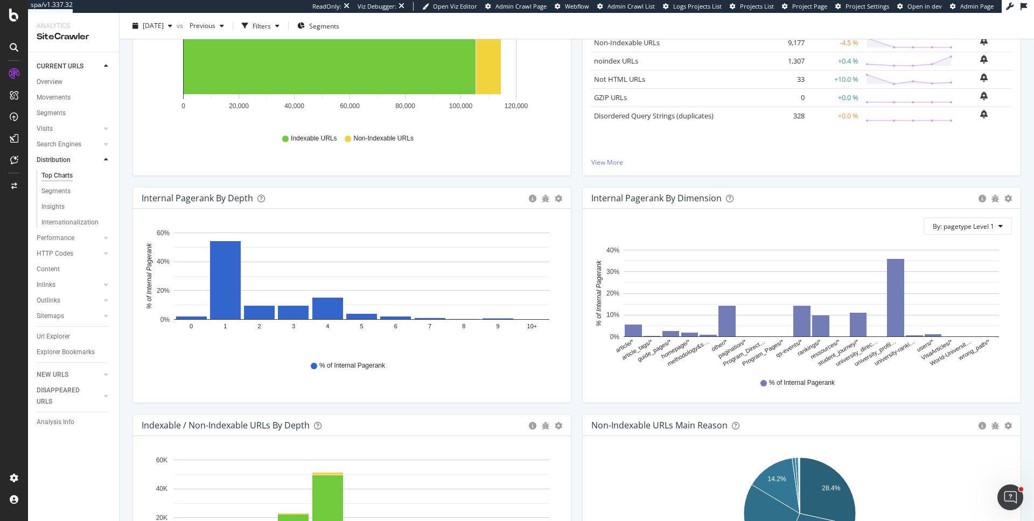
click at [577, 340] on div "Internal Pagerank By Dimension Bar (by Value) Bar (by Percentage) Table Export …" at bounding box center [802, 300] width 450 height 227
click at [691, 199] on div "Internal Pagerank By Dimension" at bounding box center [656, 198] width 130 height 11
click at [948, 229] on span "By: pagetype Level 1" at bounding box center [962, 226] width 61 height 9
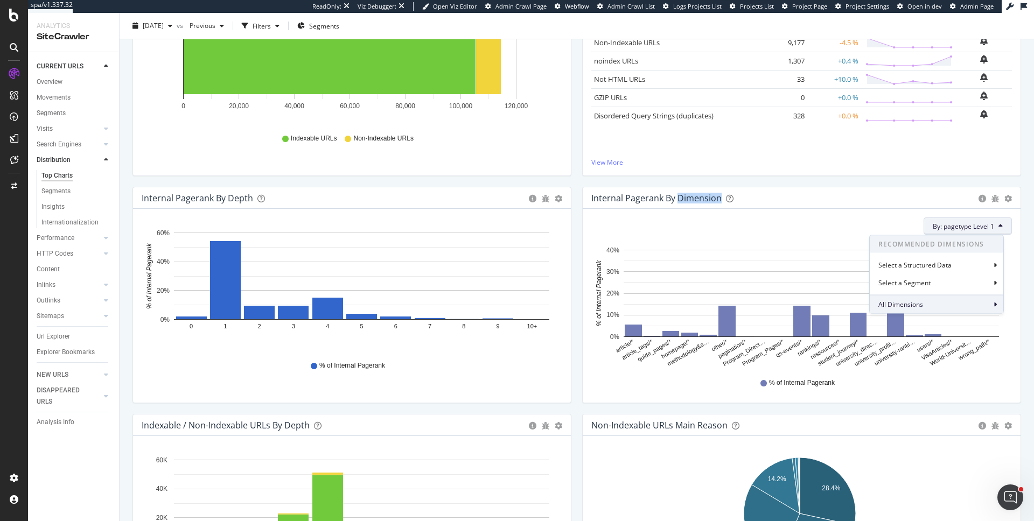
click at [959, 304] on div "All Dimensions" at bounding box center [937, 304] width 134 height 18
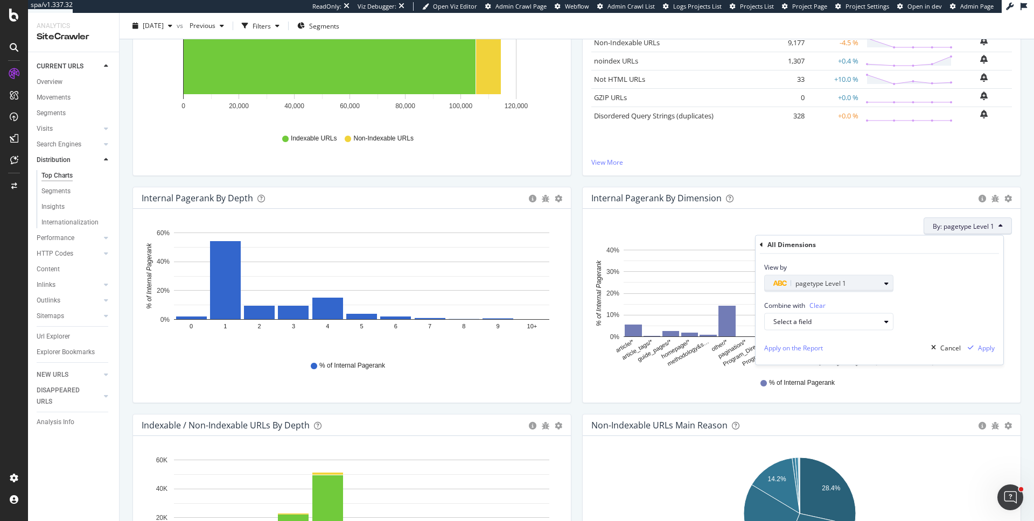
click at [827, 282] on span "pagetype Level 1" at bounding box center [820, 283] width 51 height 9
click at [772, 300] on icon at bounding box center [770, 302] width 3 height 6
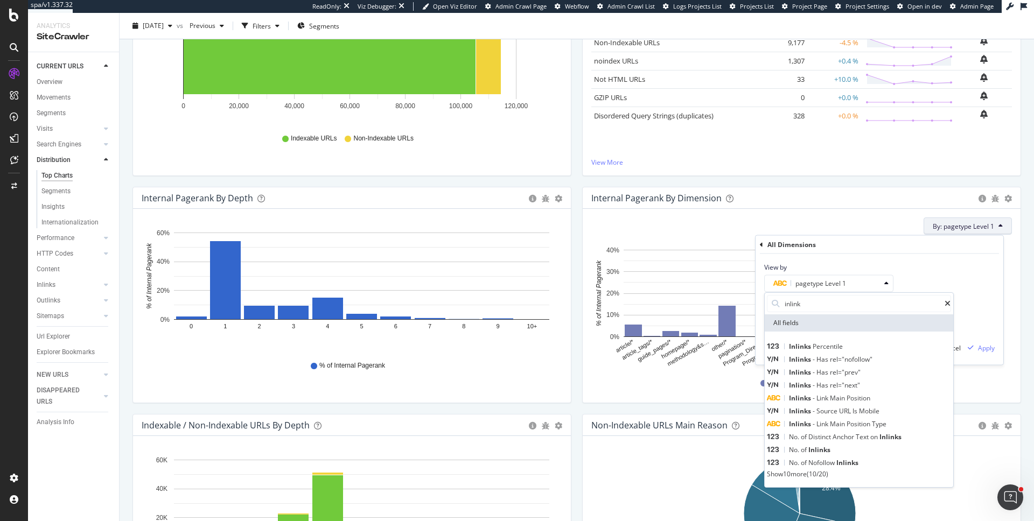
scroll to position [0, 0]
type input "inlink"
click at [830, 451] on div "No. of Inlinks" at bounding box center [799, 450] width 64 height 13
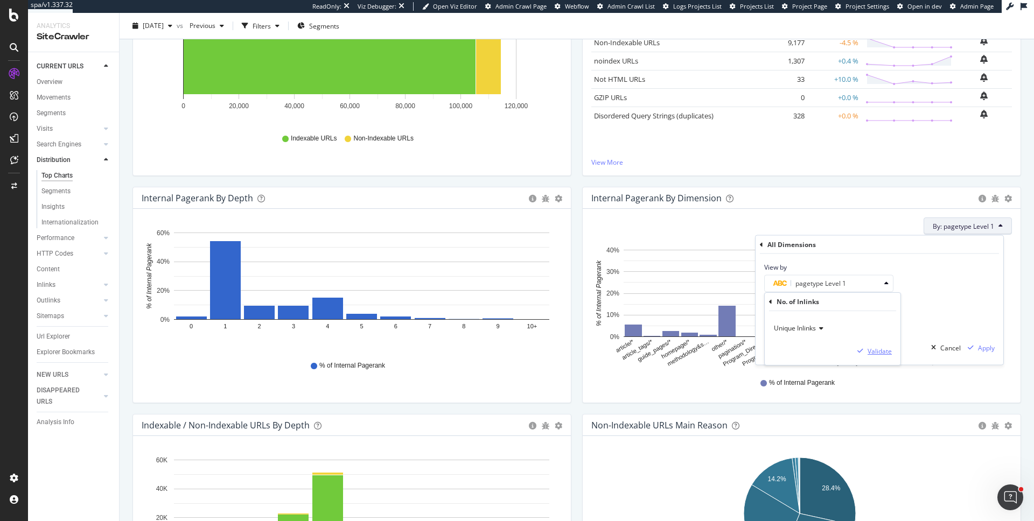
click at [871, 352] on div "Validate" at bounding box center [879, 351] width 24 height 9
click at [972, 350] on icon "button" at bounding box center [970, 348] width 6 height 6
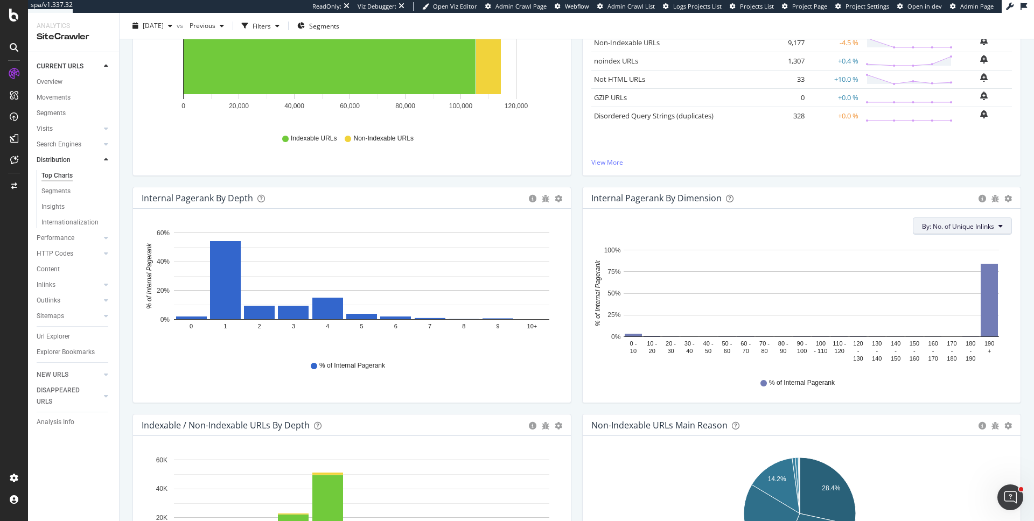
click at [949, 230] on span "By: No. of Unique Inlinks" at bounding box center [958, 226] width 72 height 9
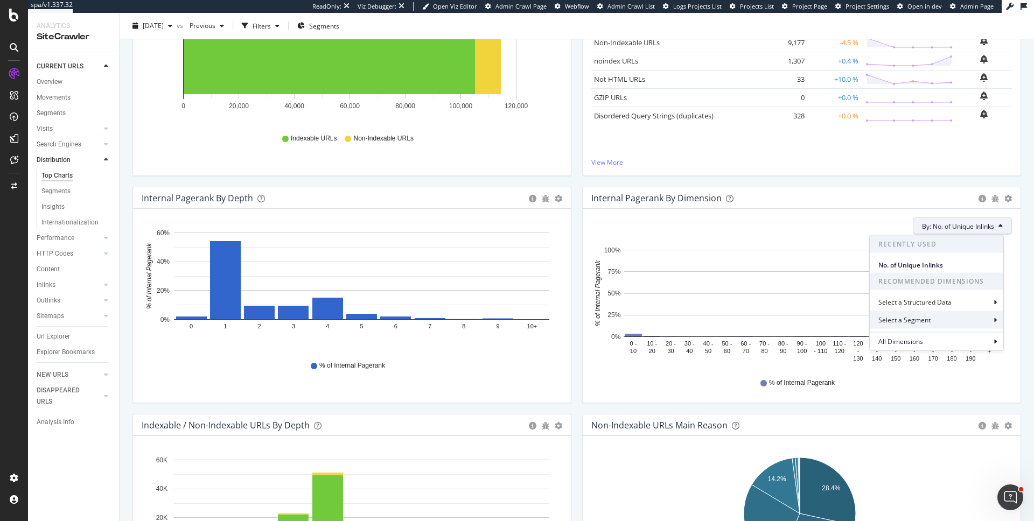
click at [969, 318] on div "Select a Segment" at bounding box center [937, 320] width 134 height 18
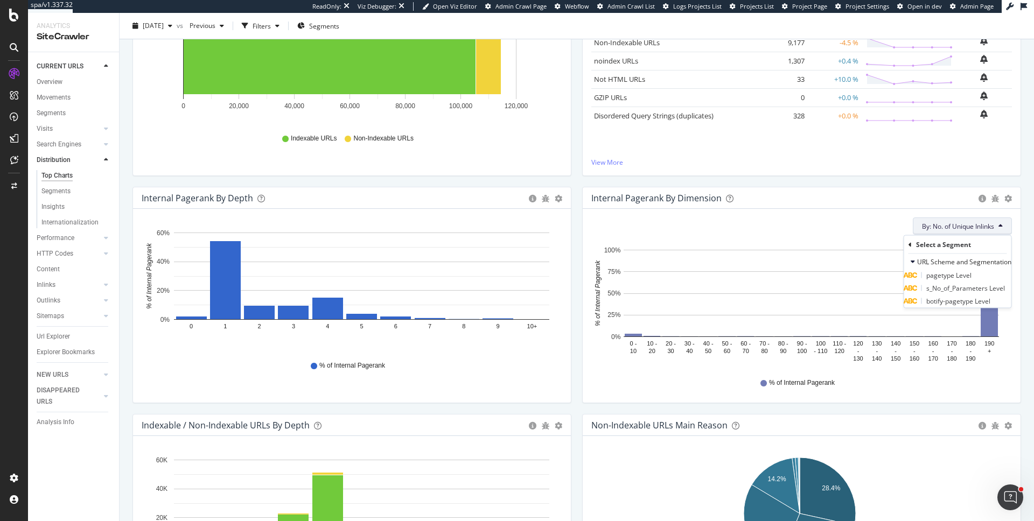
click at [962, 280] on span "pagetype Level" at bounding box center [948, 275] width 45 height 9
click at [960, 291] on div "Validate" at bounding box center [948, 293] width 24 height 9
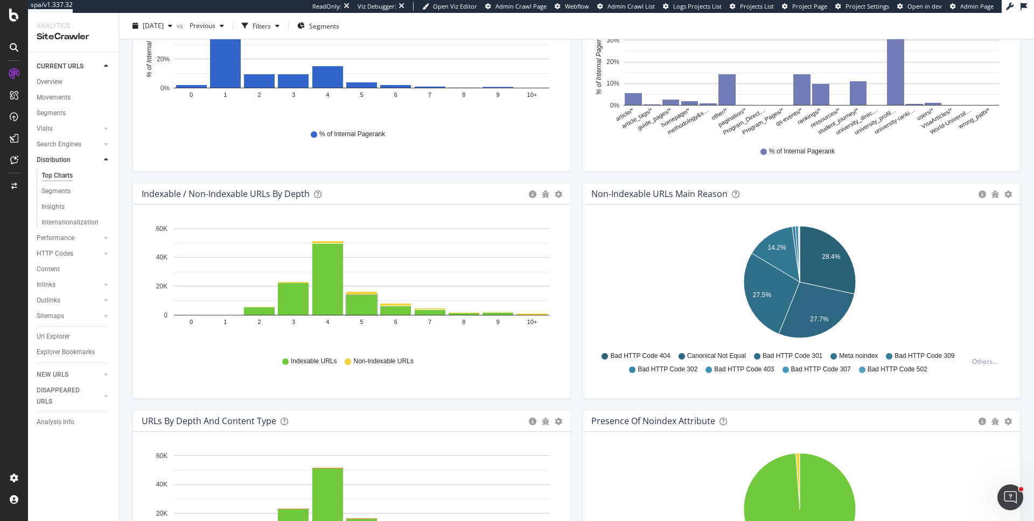
scroll to position [430, 0]
click at [555, 196] on icon "gear" at bounding box center [559, 195] width 8 height 8
click at [506, 258] on span "Table" at bounding box center [521, 255] width 98 height 15
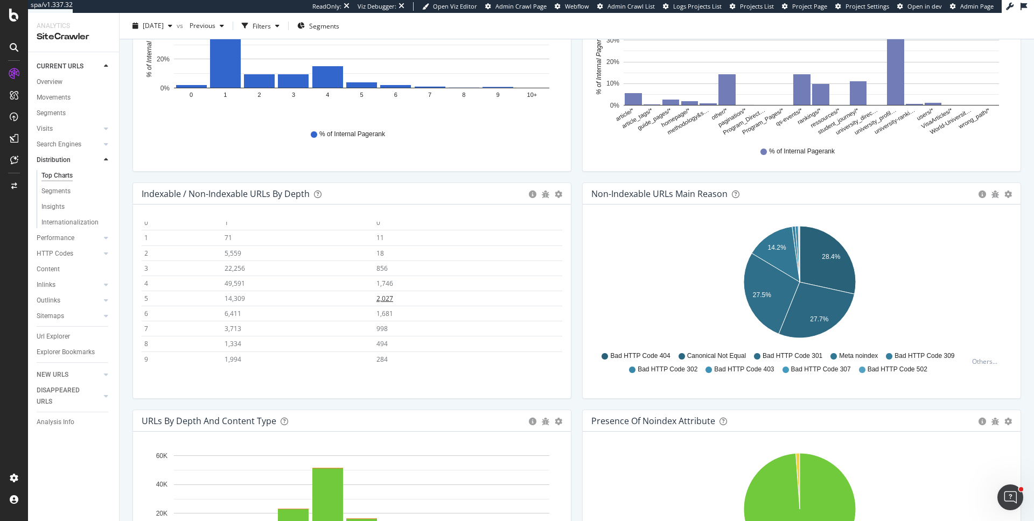
scroll to position [0, 0]
click at [379, 329] on span "2,027" at bounding box center [384, 328] width 17 height 9
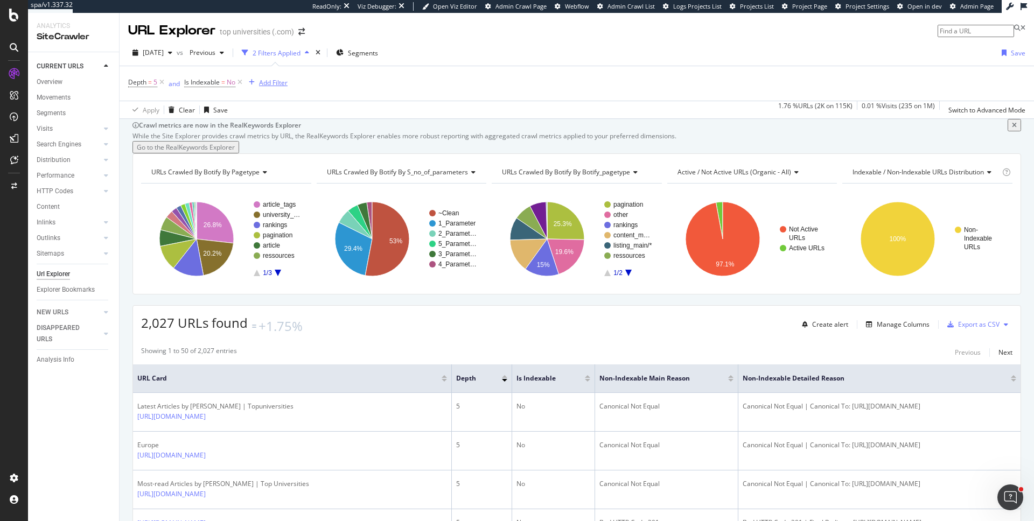
click at [288, 85] on div "Add Filter" at bounding box center [273, 82] width 29 height 9
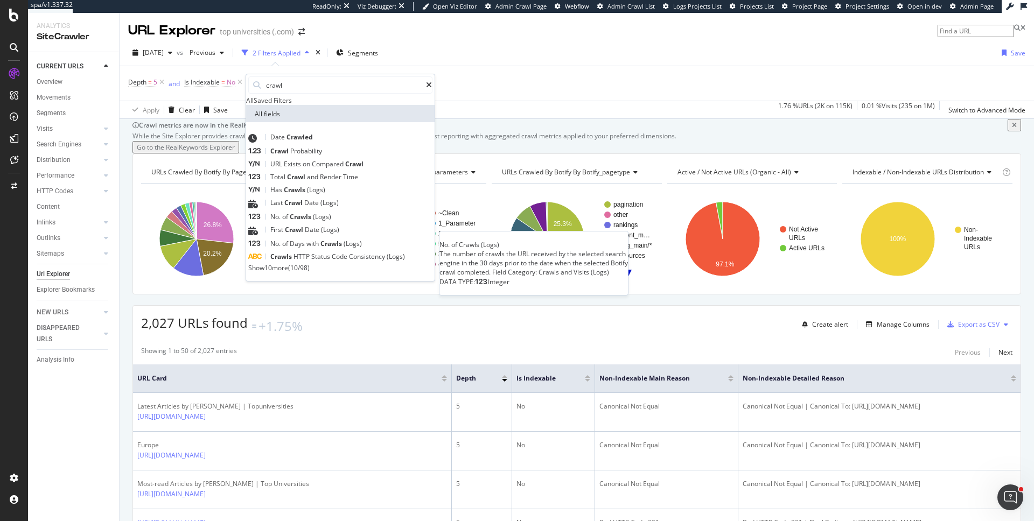
type input "crawl"
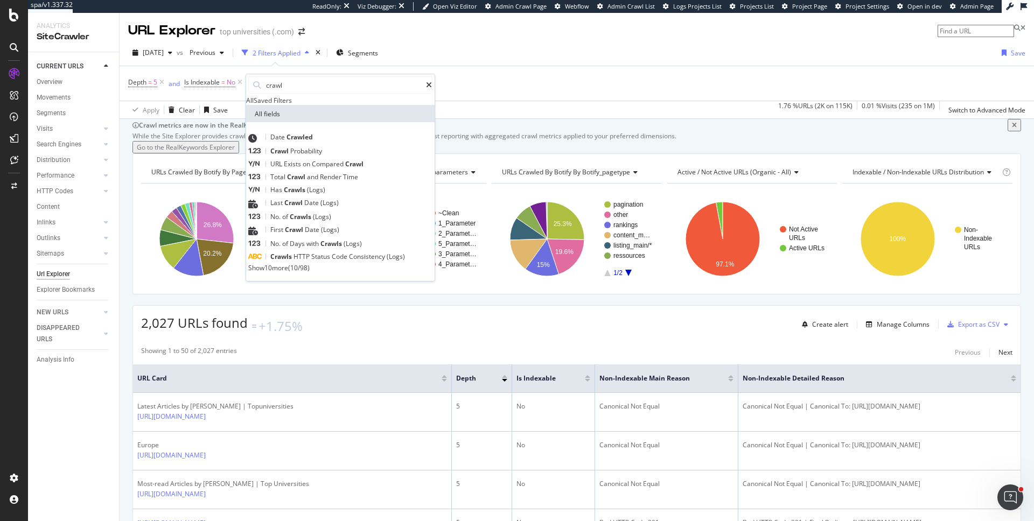
click at [290, 221] on span "of" at bounding box center [286, 216] width 8 height 9
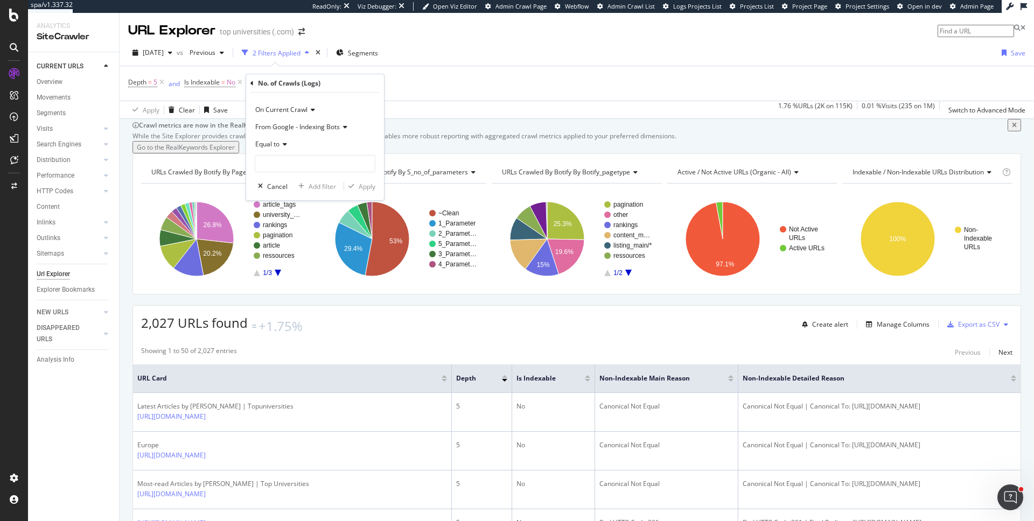
click at [285, 142] on icon at bounding box center [283, 144] width 8 height 6
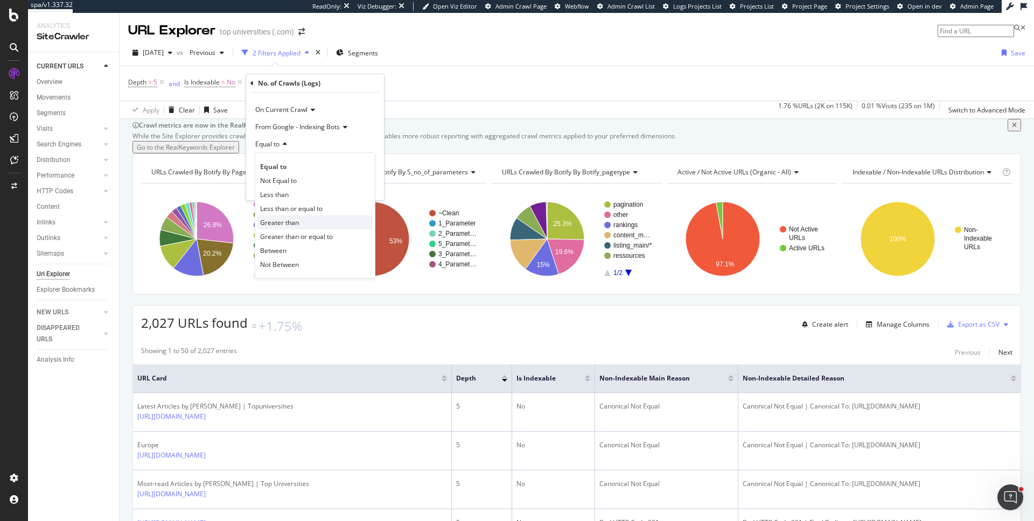
click at [288, 225] on span "Greater than" at bounding box center [279, 222] width 39 height 9
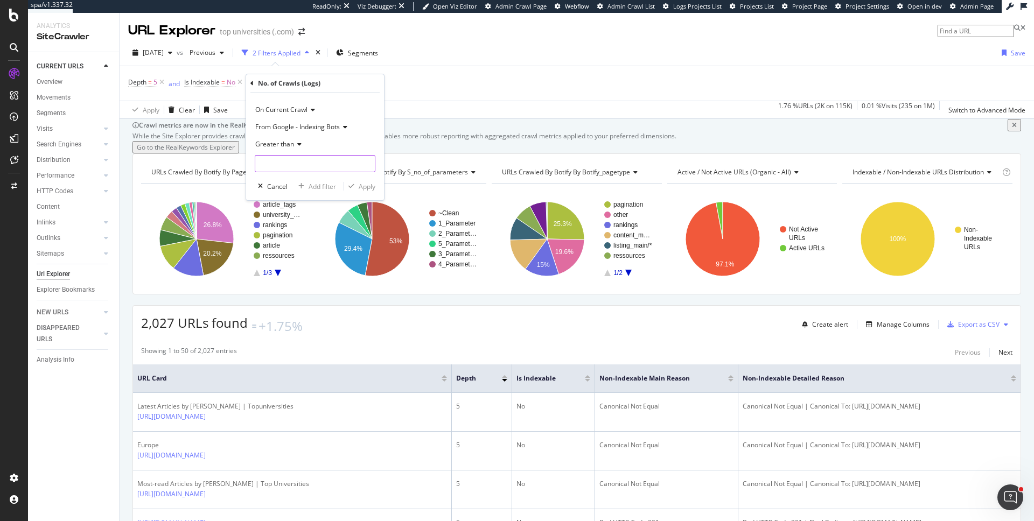
click at [307, 166] on input "number" at bounding box center [315, 163] width 121 height 17
type input "0"
click at [362, 187] on div "Apply" at bounding box center [367, 186] width 17 height 9
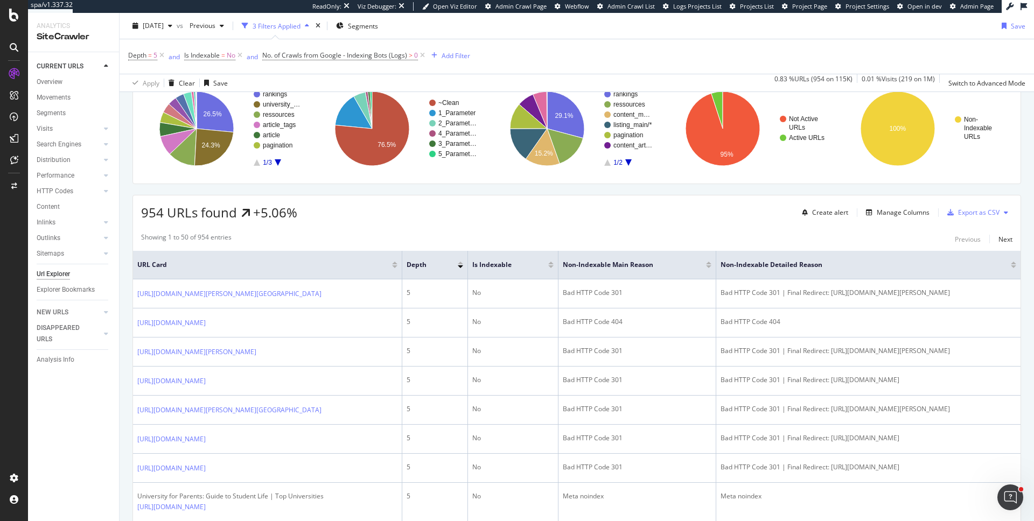
scroll to position [113, 0]
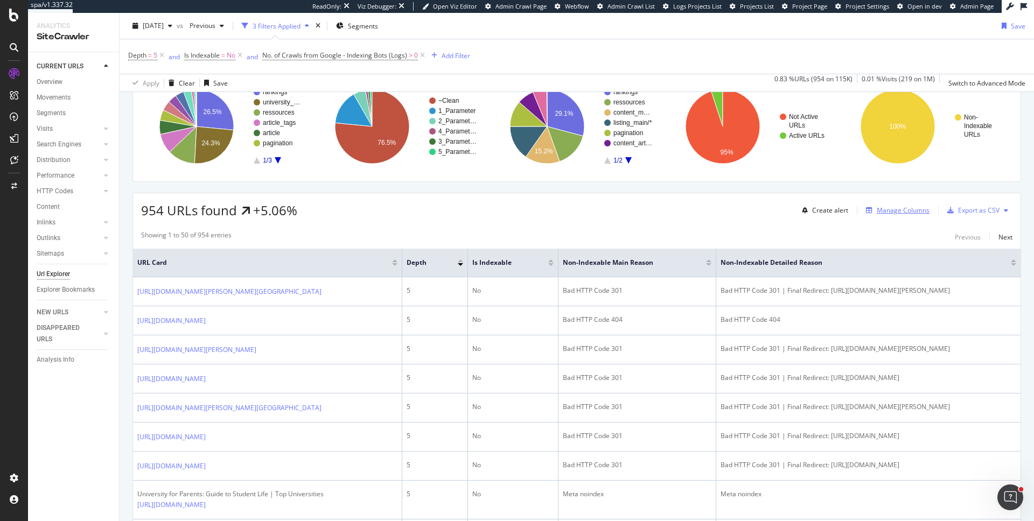
click at [912, 215] on div "Manage Columns" at bounding box center [903, 210] width 53 height 9
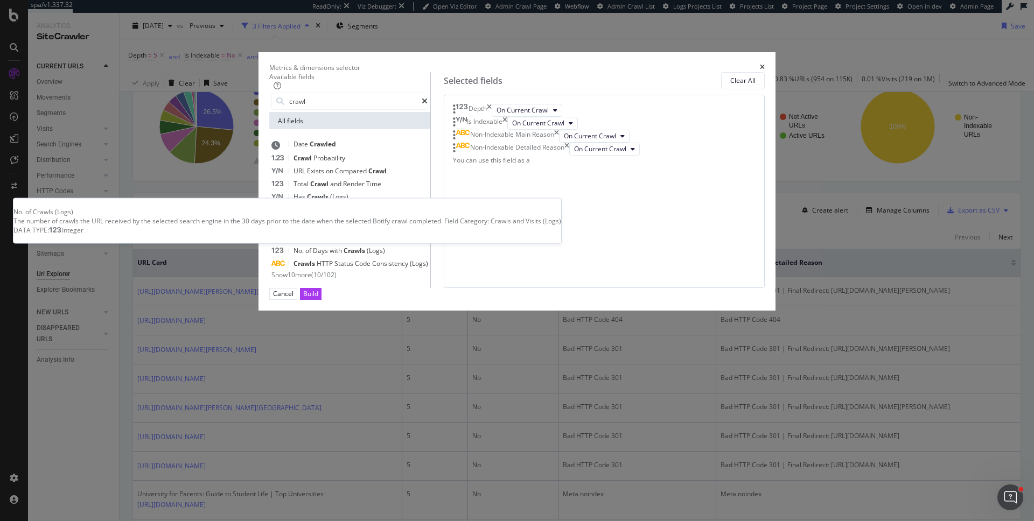
type input "crawl"
click at [354, 230] on div "No. of Crawls (Logs)" at bounding box center [312, 224] width 83 height 13
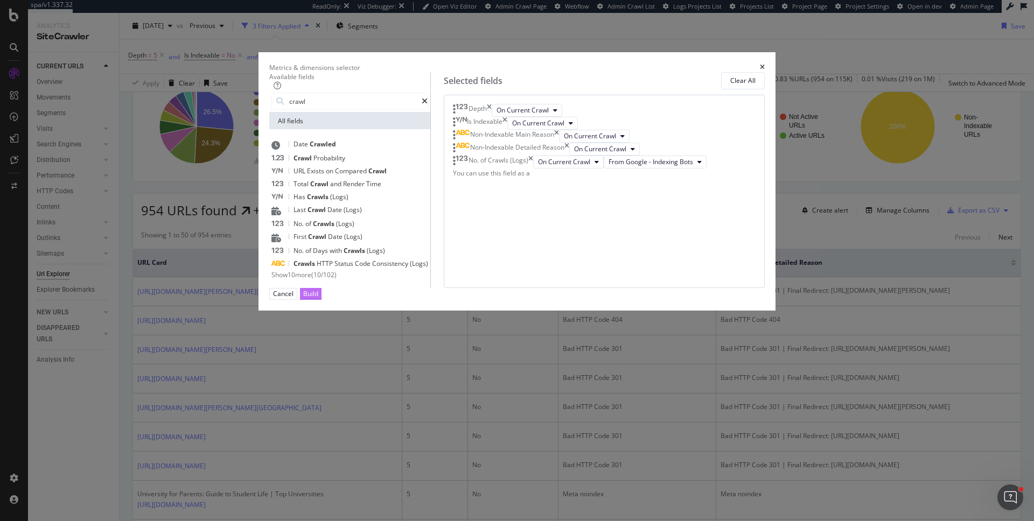
click at [321, 299] on button "Build" at bounding box center [311, 293] width 22 height 11
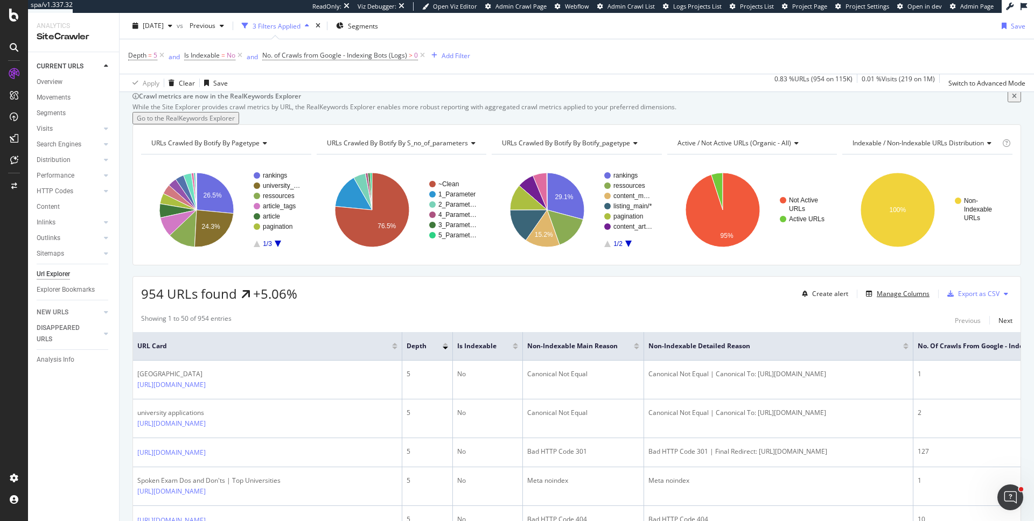
scroll to position [0, 86]
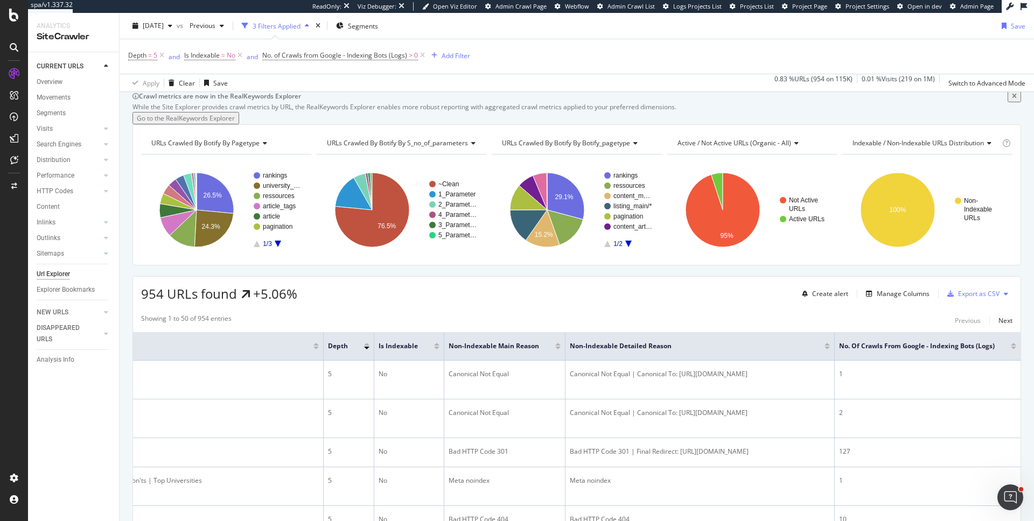
click at [1011, 349] on div at bounding box center [1013, 348] width 5 height 3
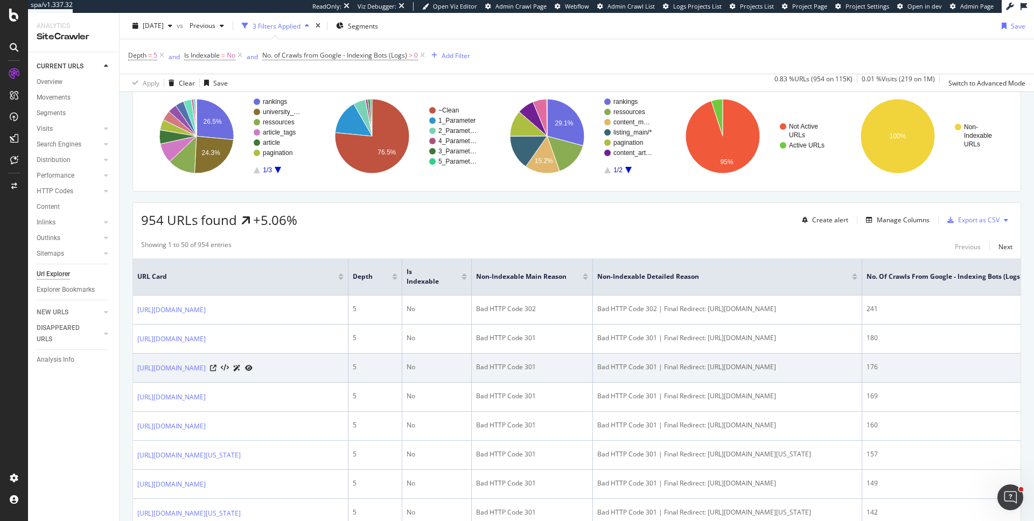
scroll to position [141, 0]
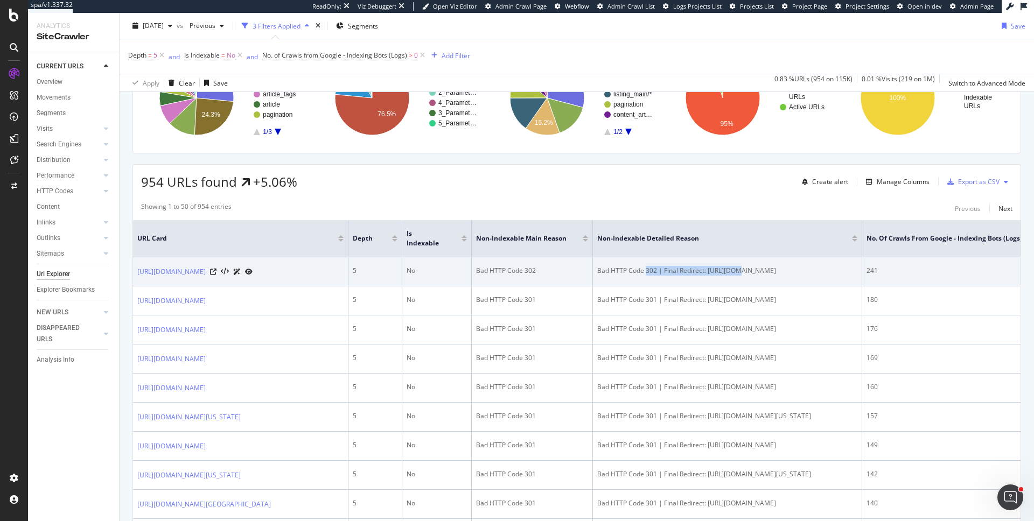
drag, startPoint x: 647, startPoint y: 319, endPoint x: 737, endPoint y: 318, distance: 89.9
click at [737, 276] on div "Bad HTTP Code 302 | Final Redirect: [URL][DOMAIN_NAME]" at bounding box center [727, 271] width 260 height 10
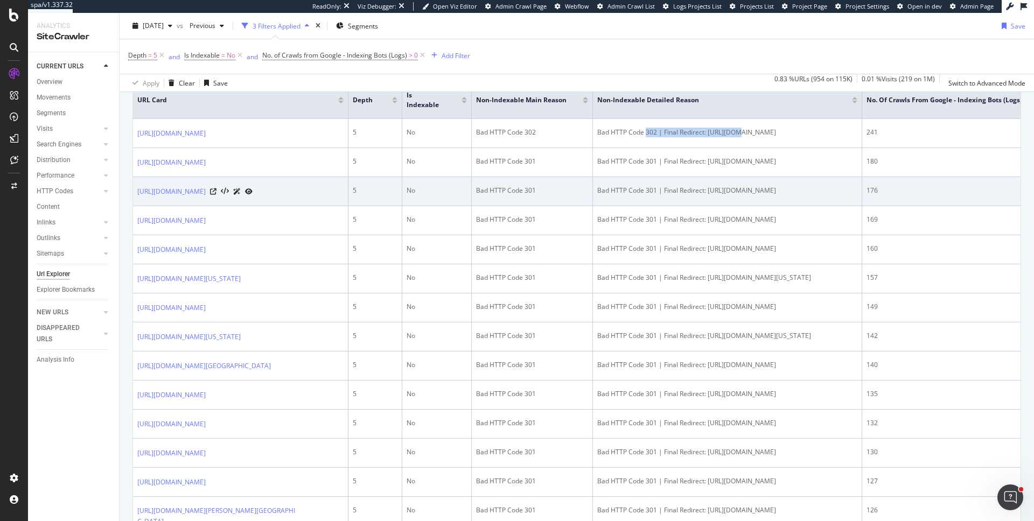
scroll to position [285, 0]
